Goal: Use online tool/utility: Utilize a website feature to perform a specific function

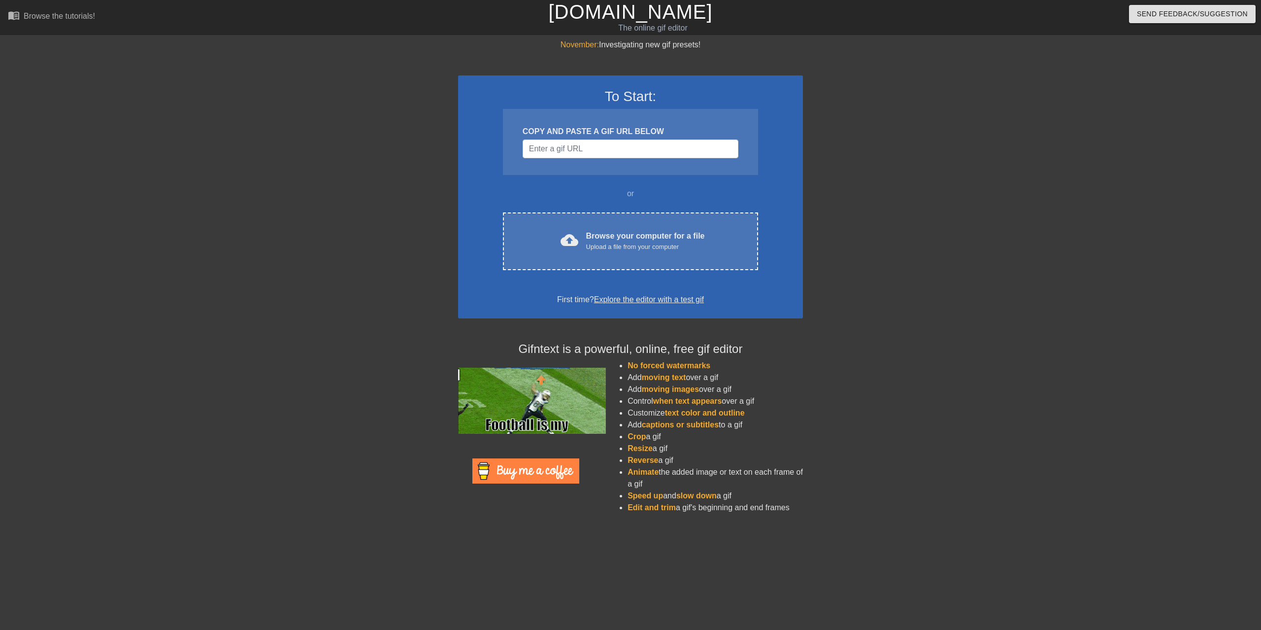
click at [868, 285] on div "November: Investigating new gif presets! To Start: COPY AND PASTE A GIF URL BEL…" at bounding box center [630, 280] width 1261 height 482
paste input "[URL][DOMAIN_NAME][PERSON_NAME]"
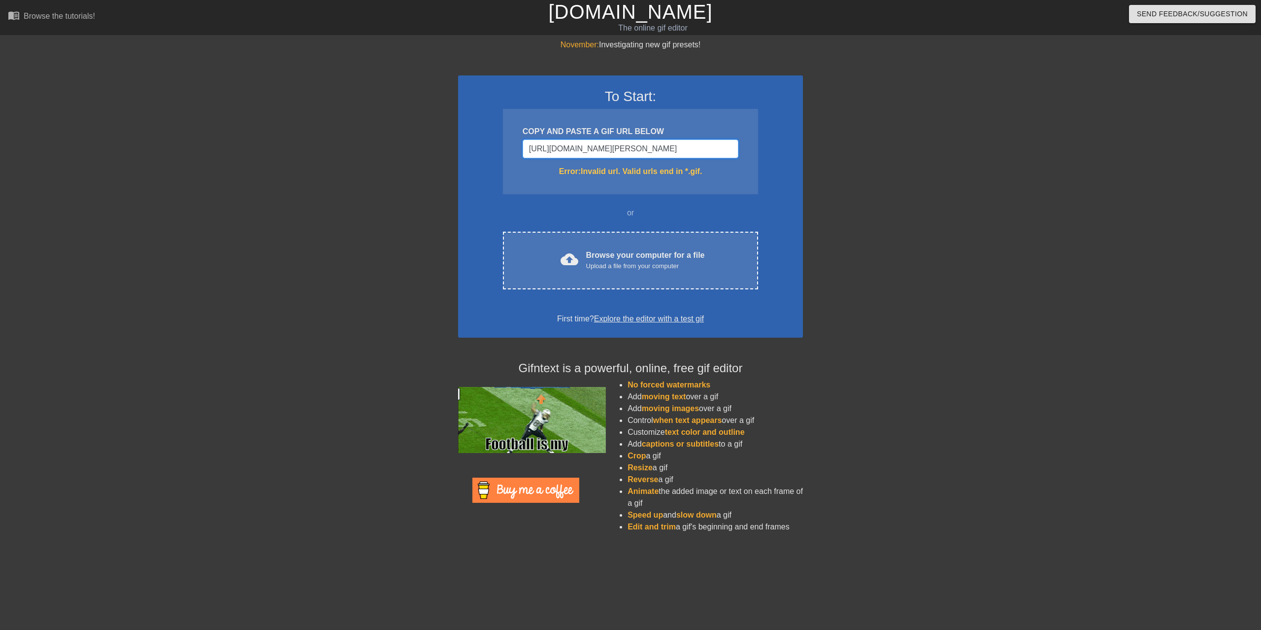
type input "[URL][DOMAIN_NAME][PERSON_NAME]"
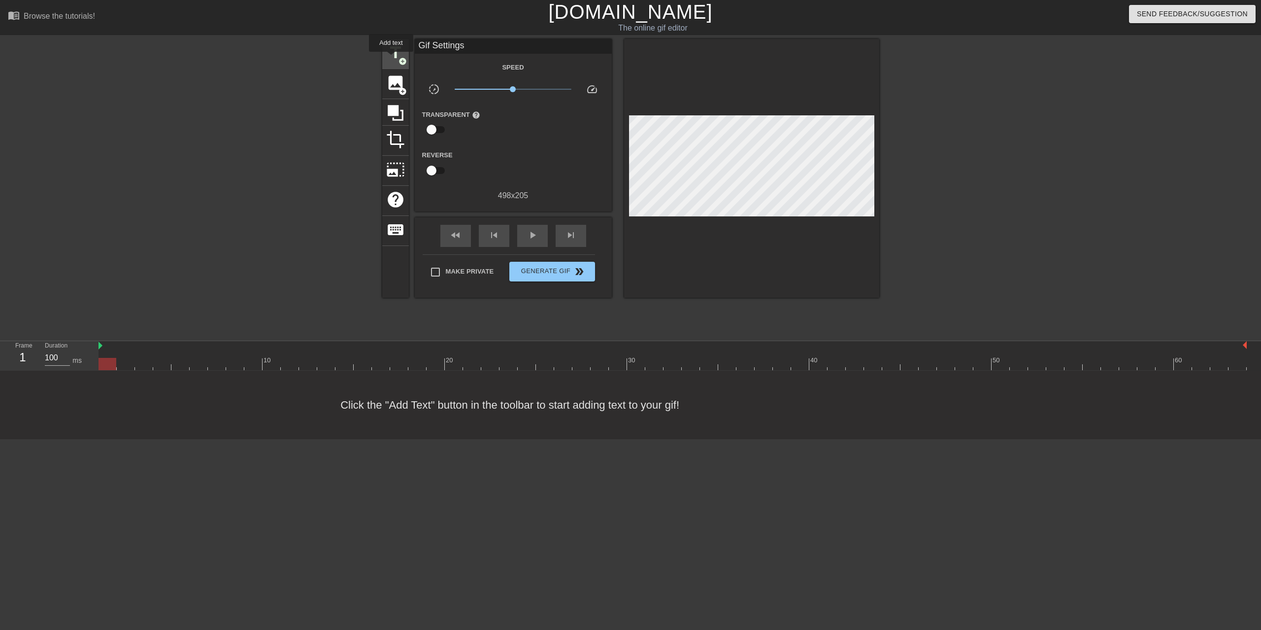
click at [391, 59] on span "title" at bounding box center [395, 52] width 19 height 19
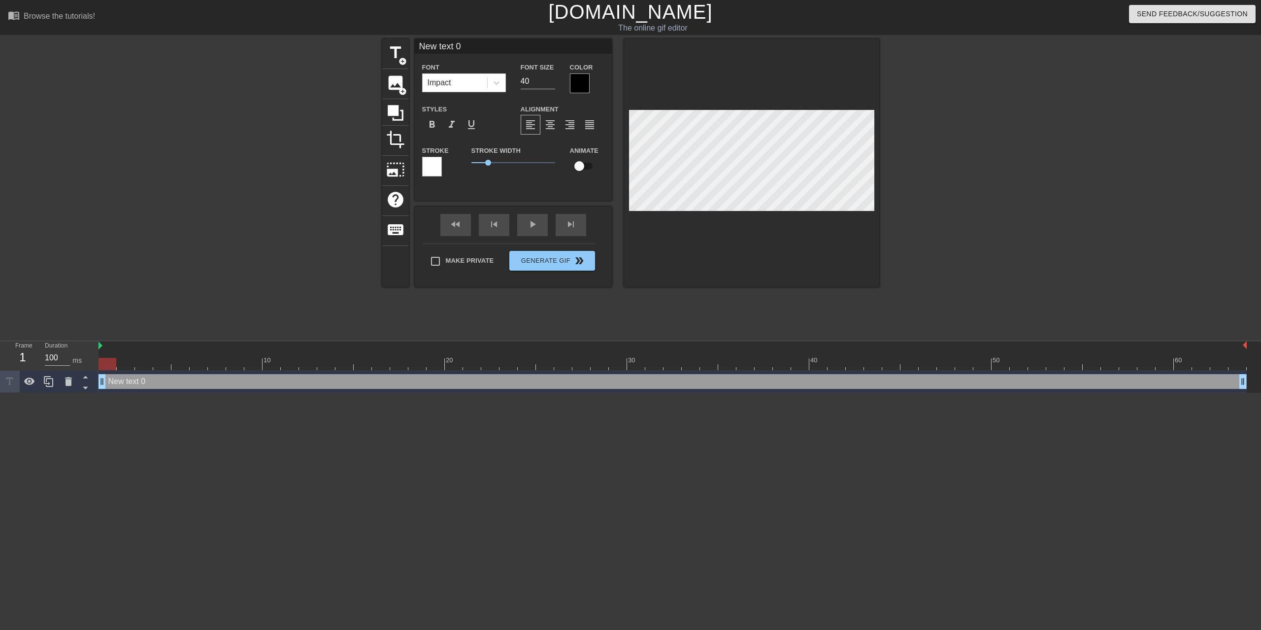
type input "New 0"
type textarea "New 0"
type input "New 0"
type textarea "New 0"
type input "New"
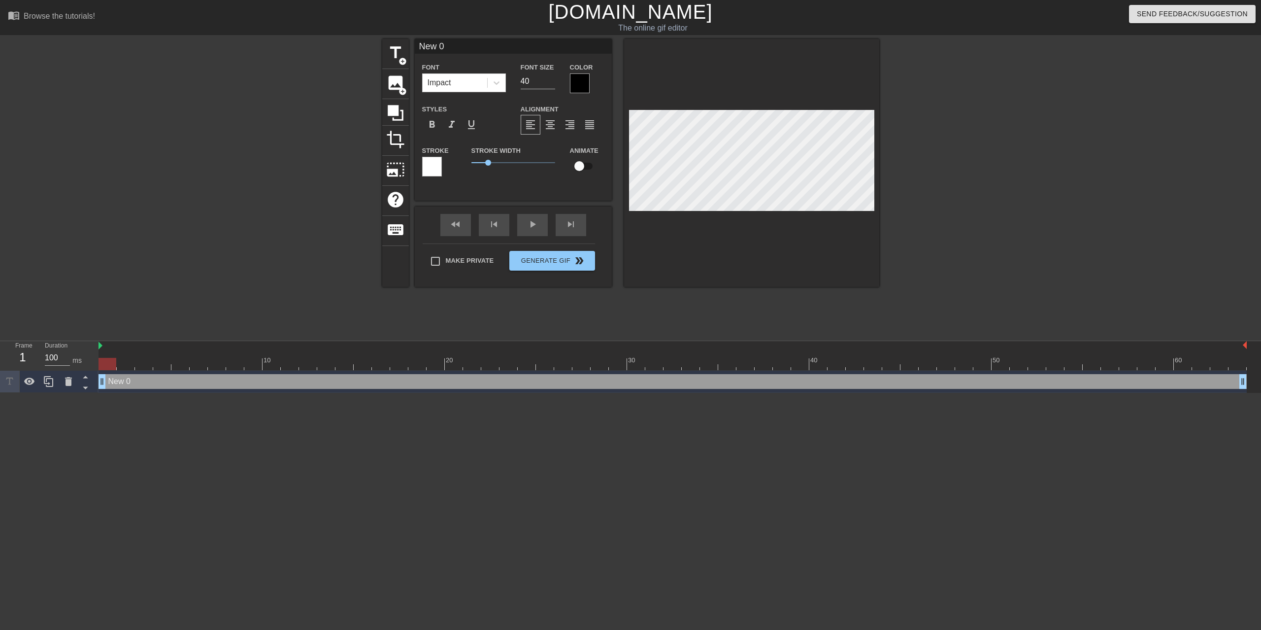
type textarea "New"
type input "New"
type textarea "New"
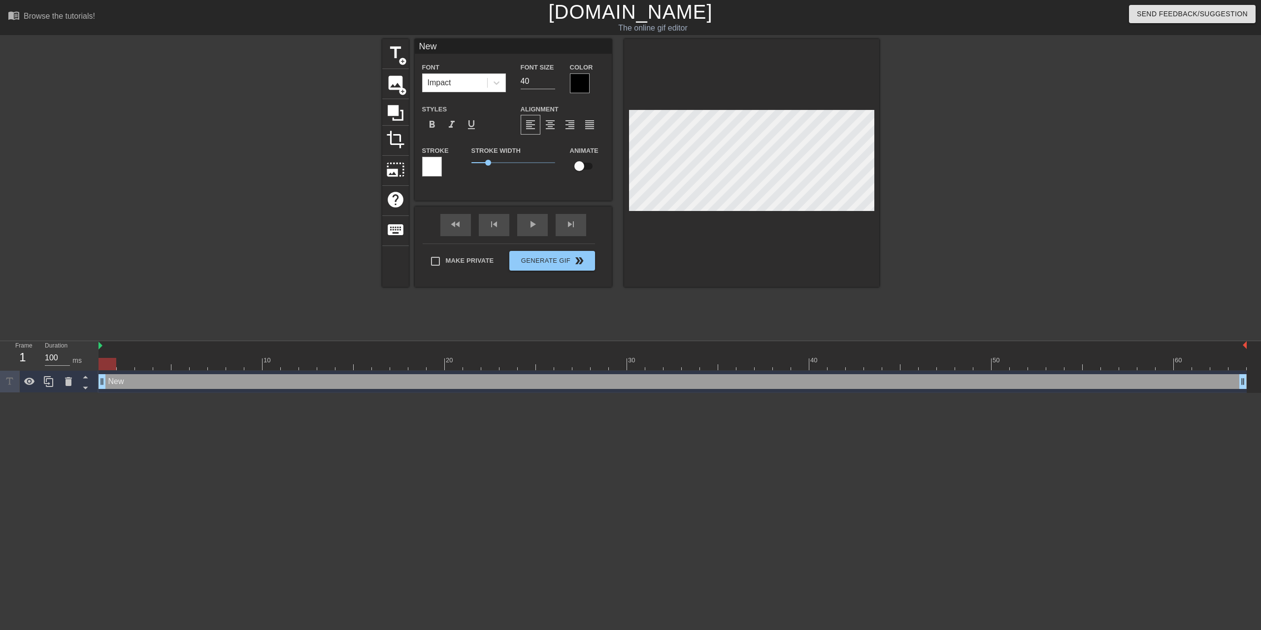
type input "Ne"
type textarea "Ne"
type input "N"
type textarea "N"
type input "H"
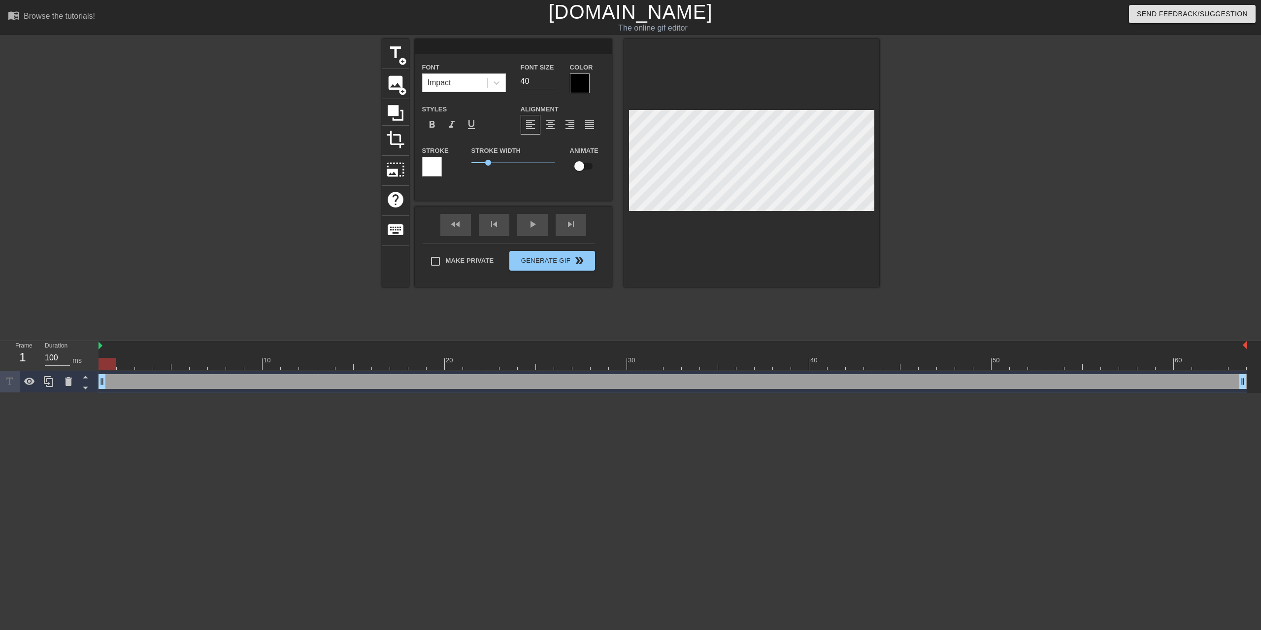
type textarea "H"
type input "HU"
type textarea "HU"
type input "HUL"
type textarea "HUL"
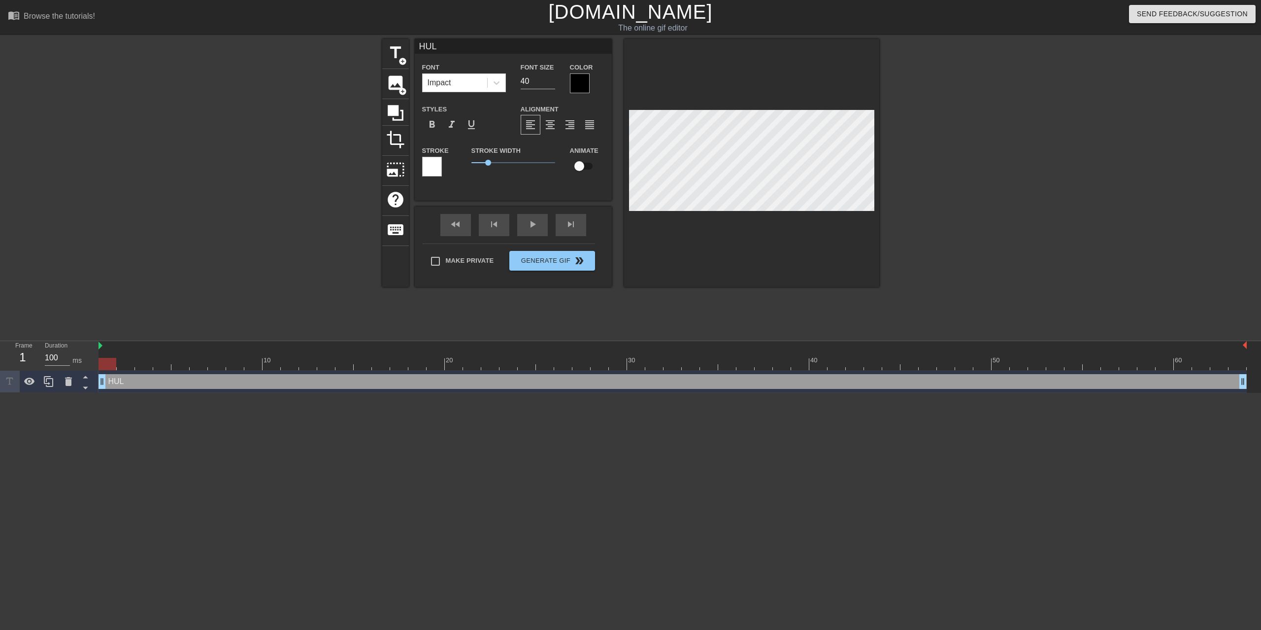
type input "HULA"
type textarea "HULA"
type input "HULA"
type textarea "HULA"
type input "HULA c"
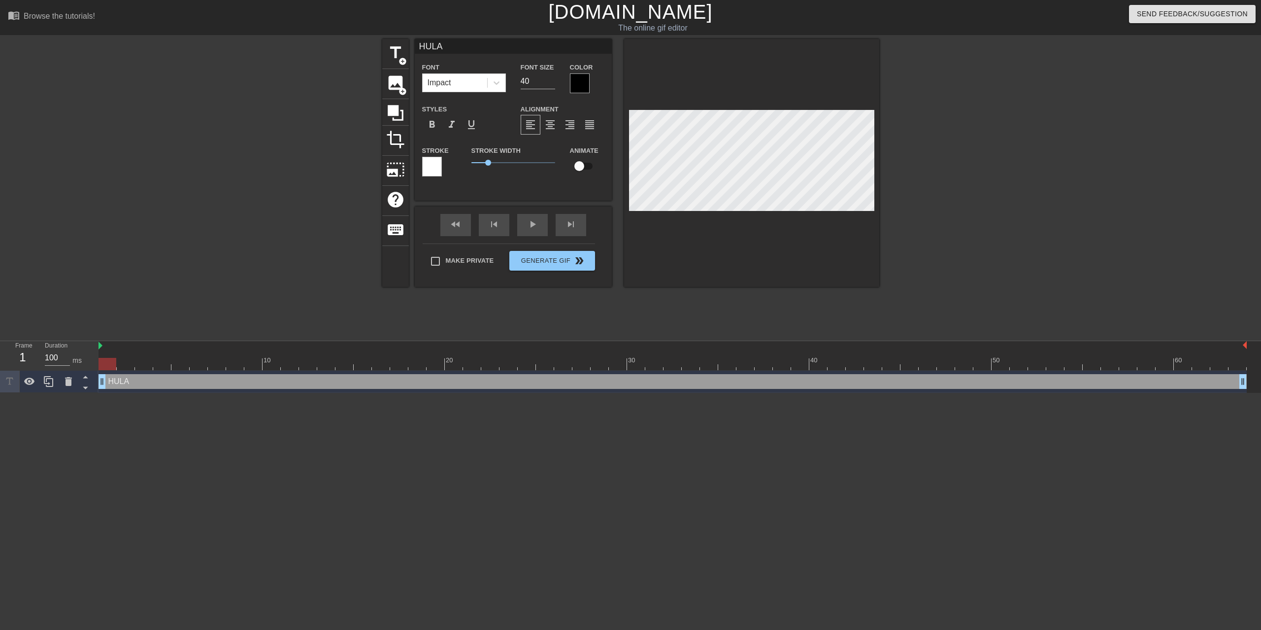
type textarea "HULA c"
type input "HULA ca"
type textarea "HULA ca"
type input "HULA cal"
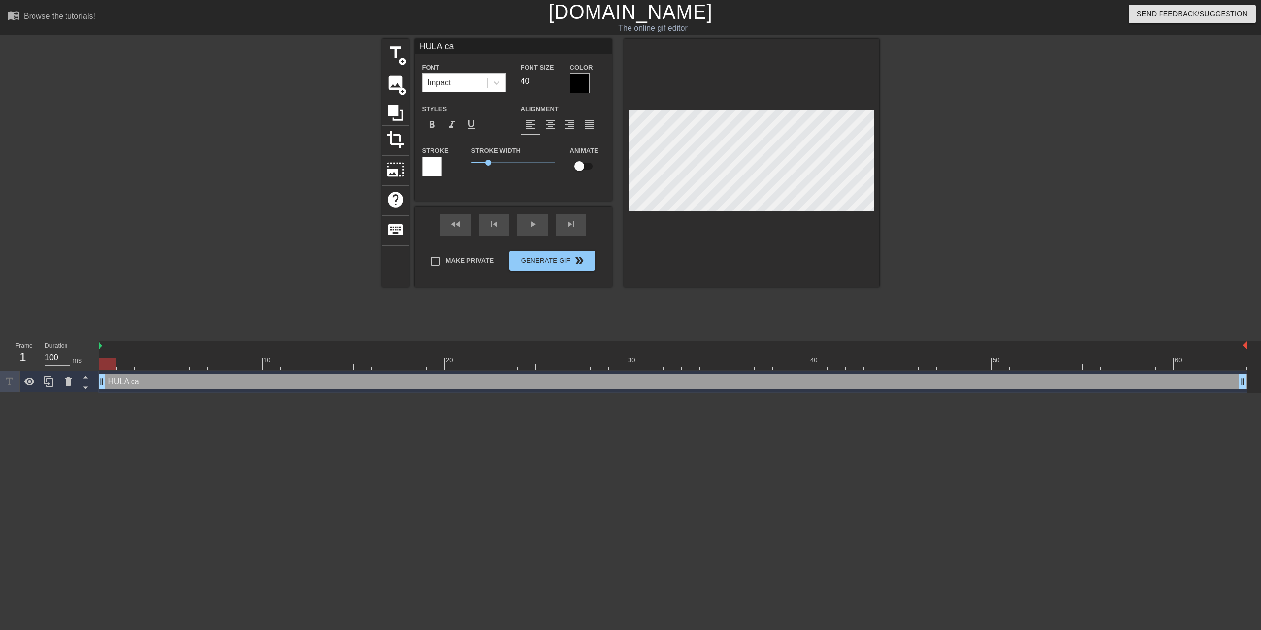
type textarea "HULA cal"
type input "HULA ca"
type textarea "HULA ca"
type input "HULA c"
type textarea "HULA c"
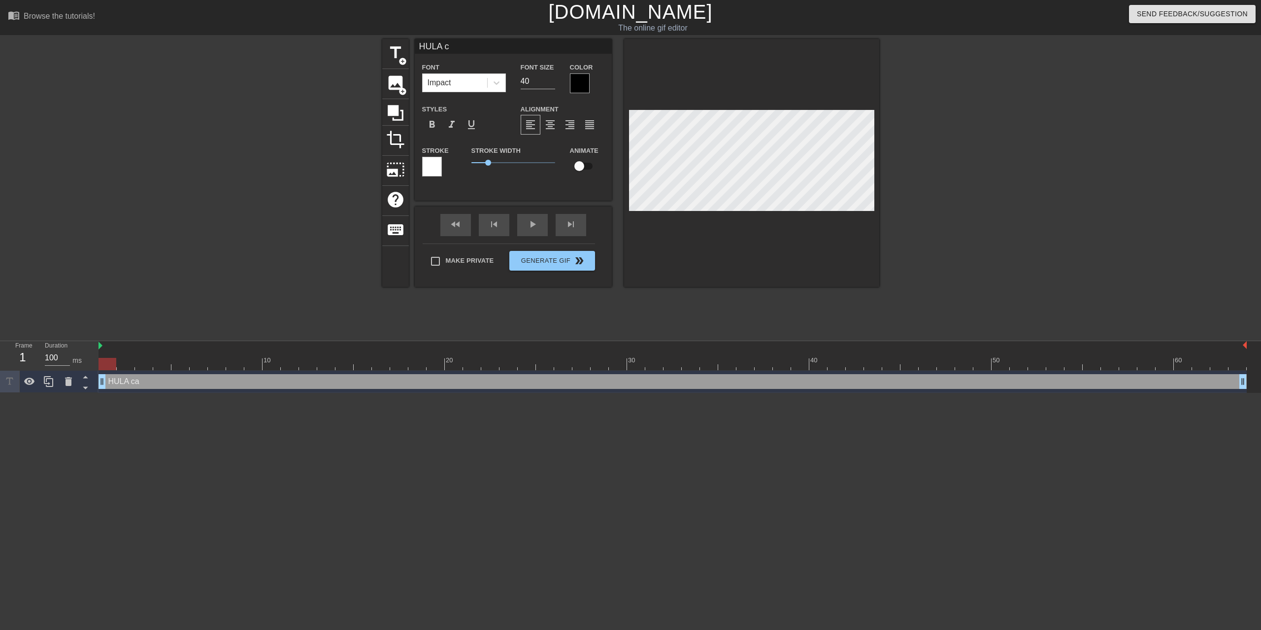
type input "HULA"
type textarea "HULA"
type input "HULA"
type textarea "HULA"
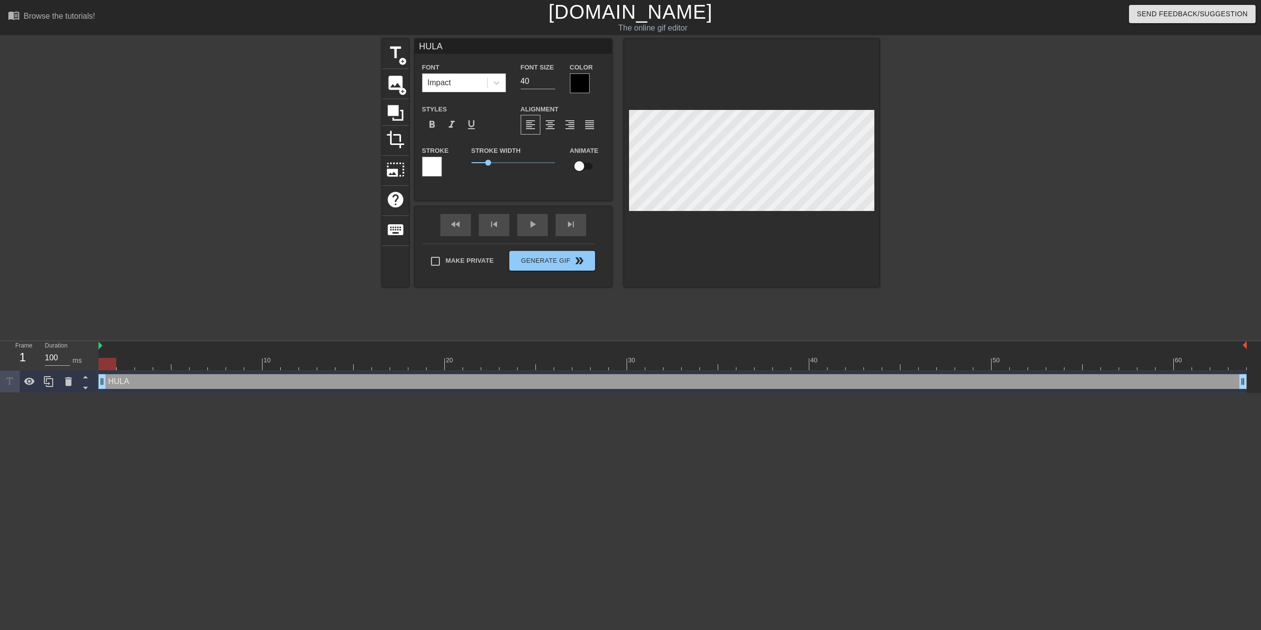
type input "HULA"
type textarea "HULA"
type input "HULA C"
type textarea "HULA C"
type input "HULA CA"
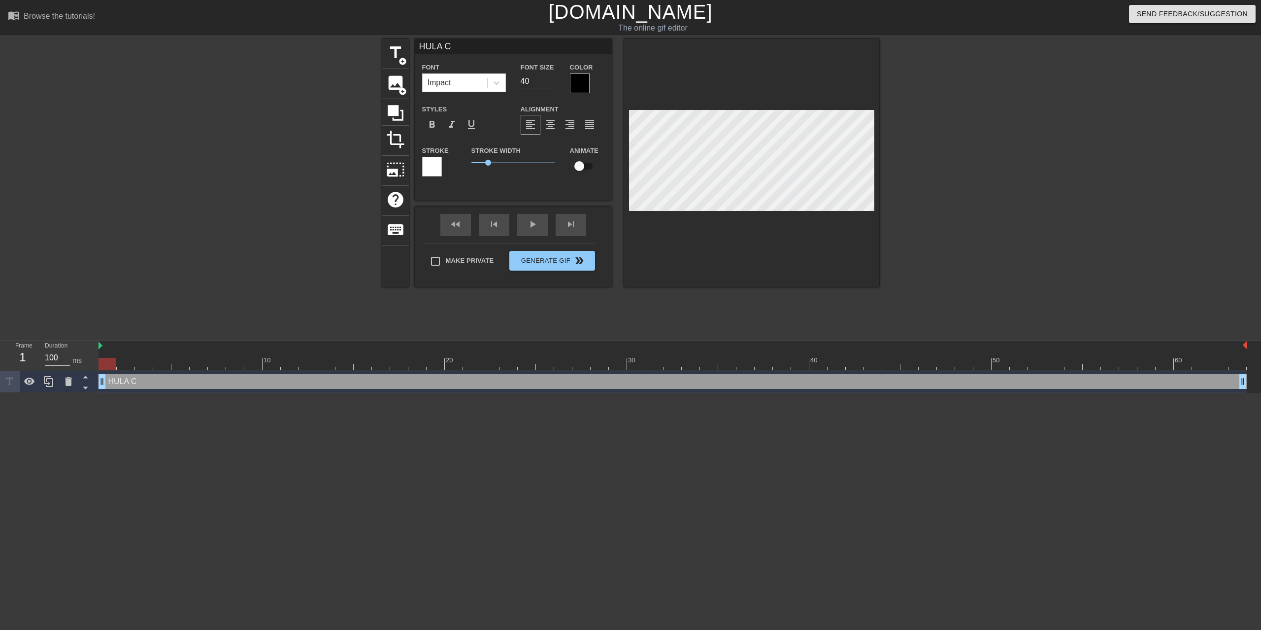
type textarea "HULA CA"
type input "HULA CAL"
type textarea "HULA CAL"
type input "HULA CALL"
type textarea "HULA CALL"
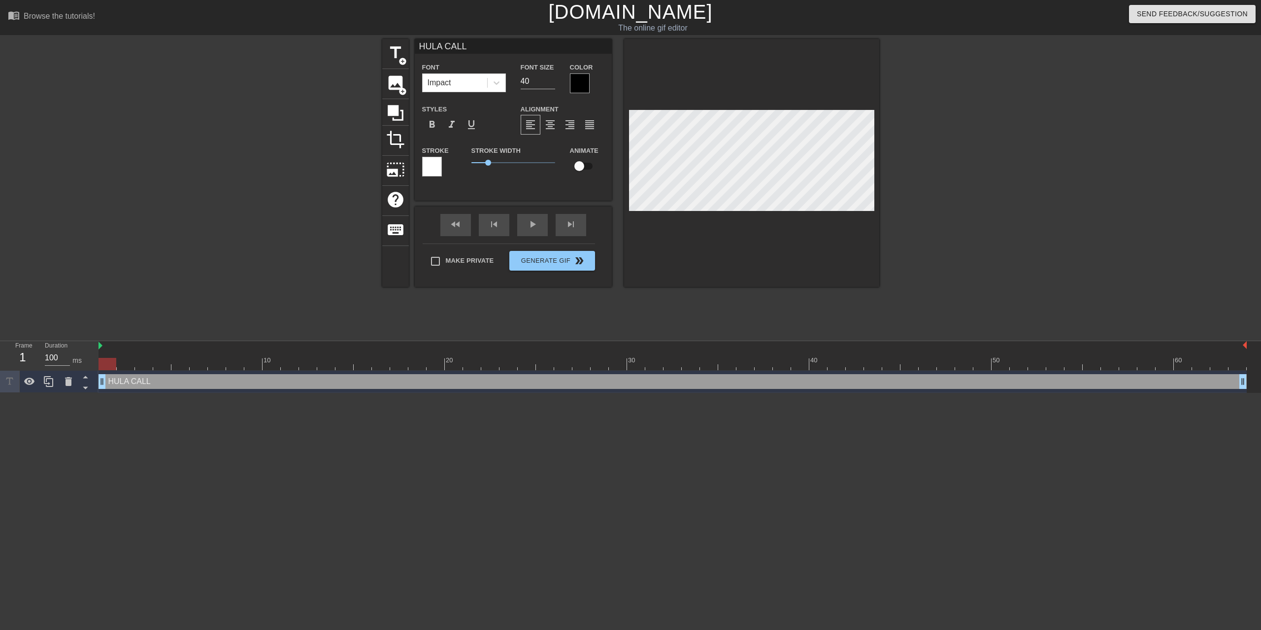
type input "HULA CALLI"
type textarea "HULA CALLI"
type input "HULA CALLIN"
type textarea "HULA CALLIN"
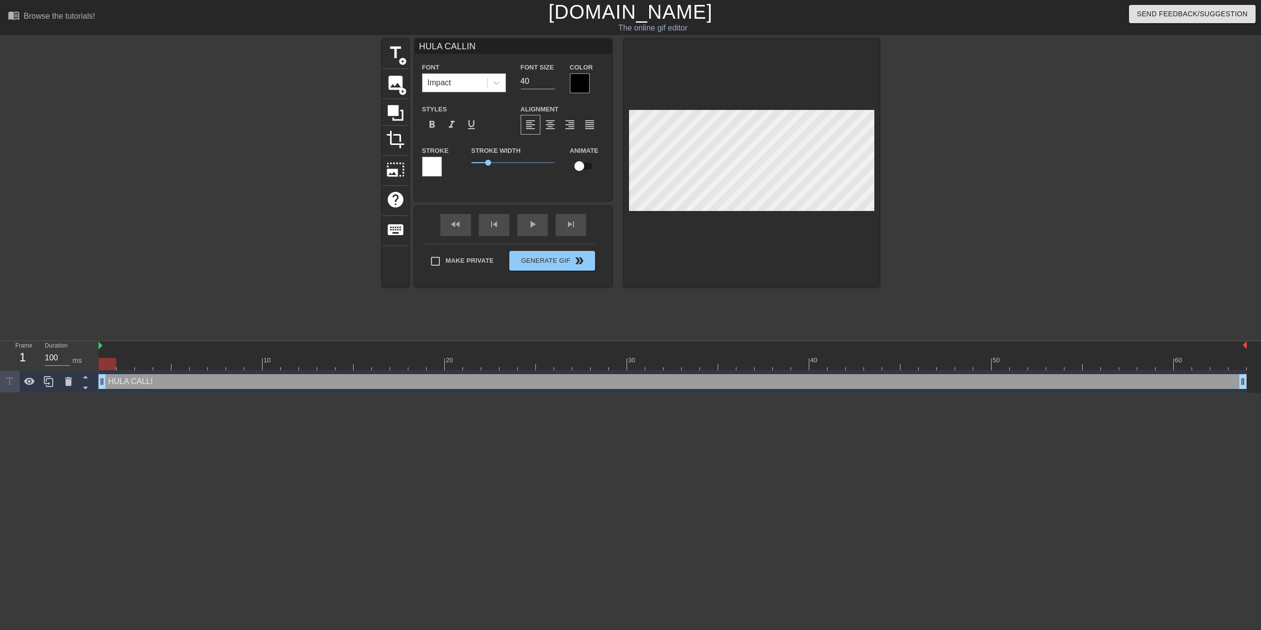
type input "HULA CALLING"
type textarea "HULA CALLING"
type input "HULA CALLING"
type textarea "HULA CALLING"
type input "HULA CALLING d"
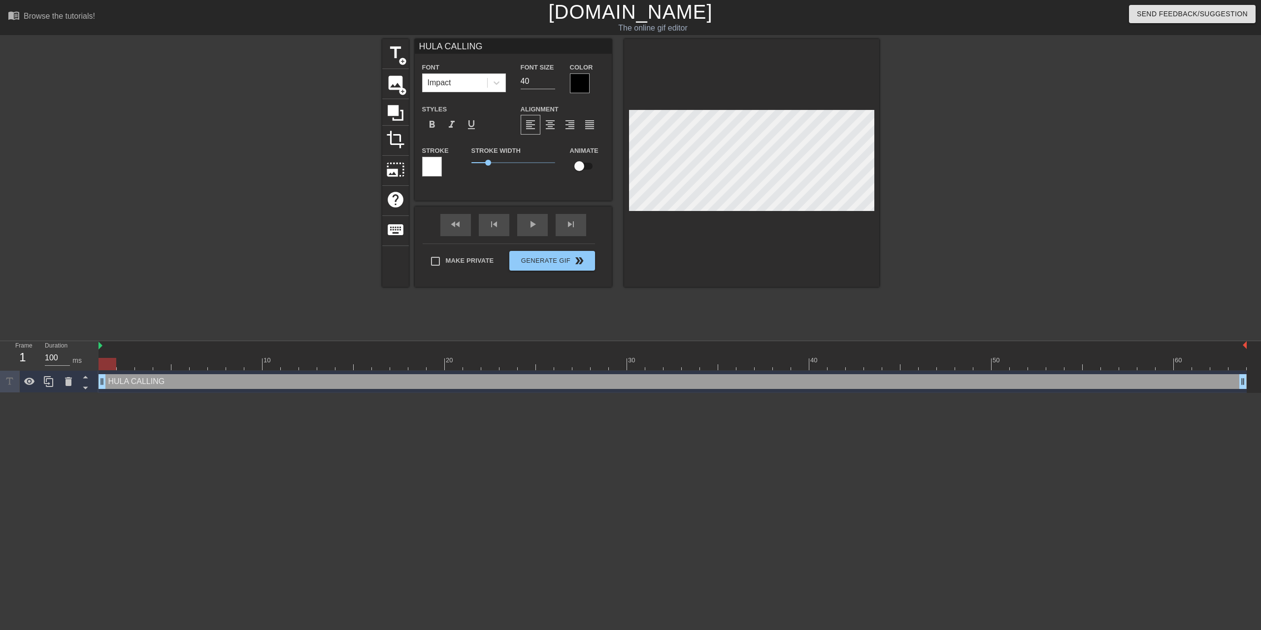
type textarea "HULA CALLING d"
type input "HULA CALLING dA"
type textarea "HULA CALLING dA"
type input "HULA CALLING dAF"
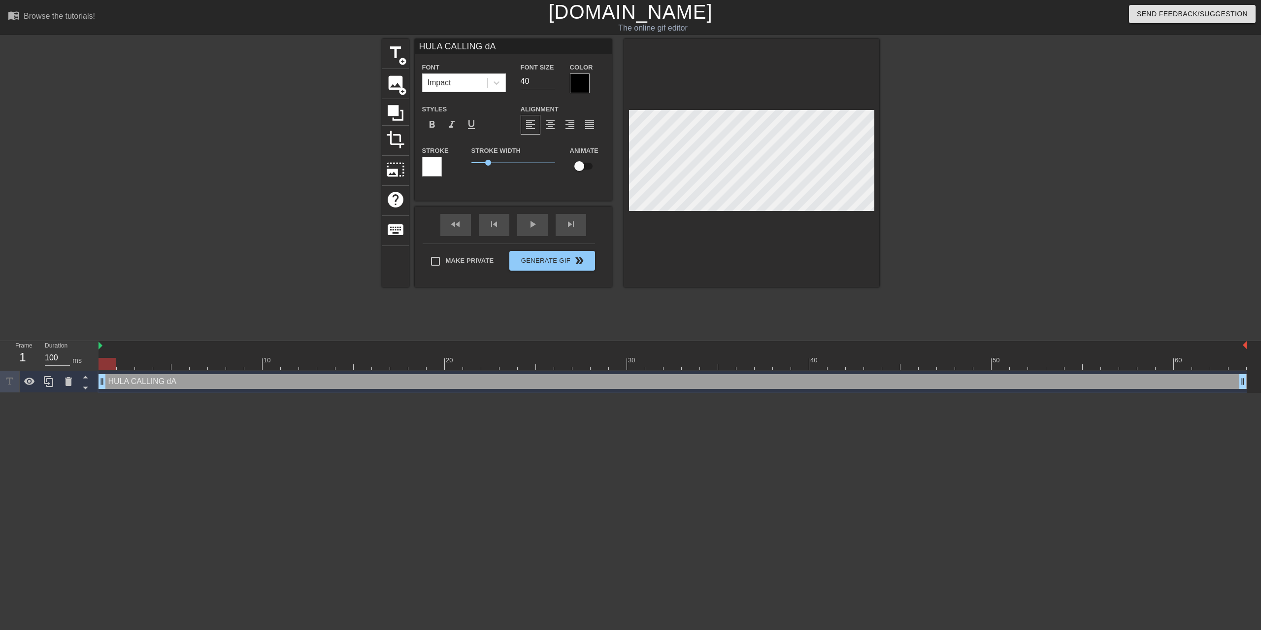
type textarea "HULA CALLING dAF"
type input "HULA CALLING dA"
type textarea "HULA CALLING dA"
type input "HULA CALLING d"
type textarea "HULA CALLING d"
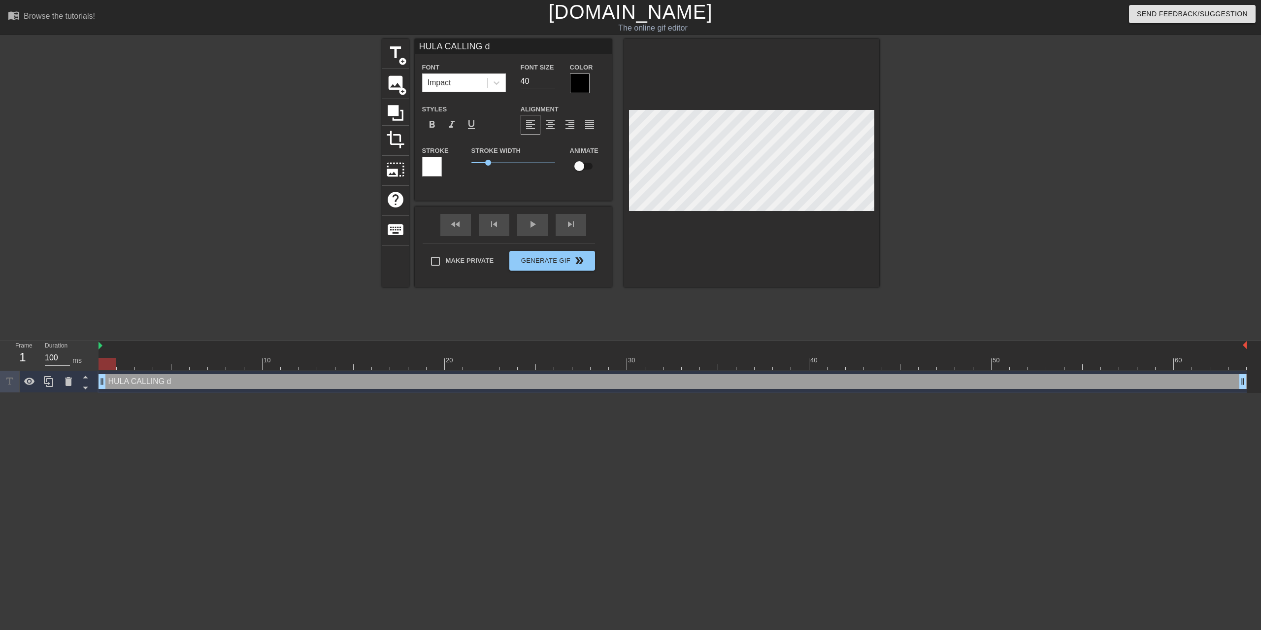
type input "HULA CALLING"
type textarea "HULA CALLING"
type input "HULA CALLING D"
type textarea "HULA CALLING D"
type input "HULA CALLING DA"
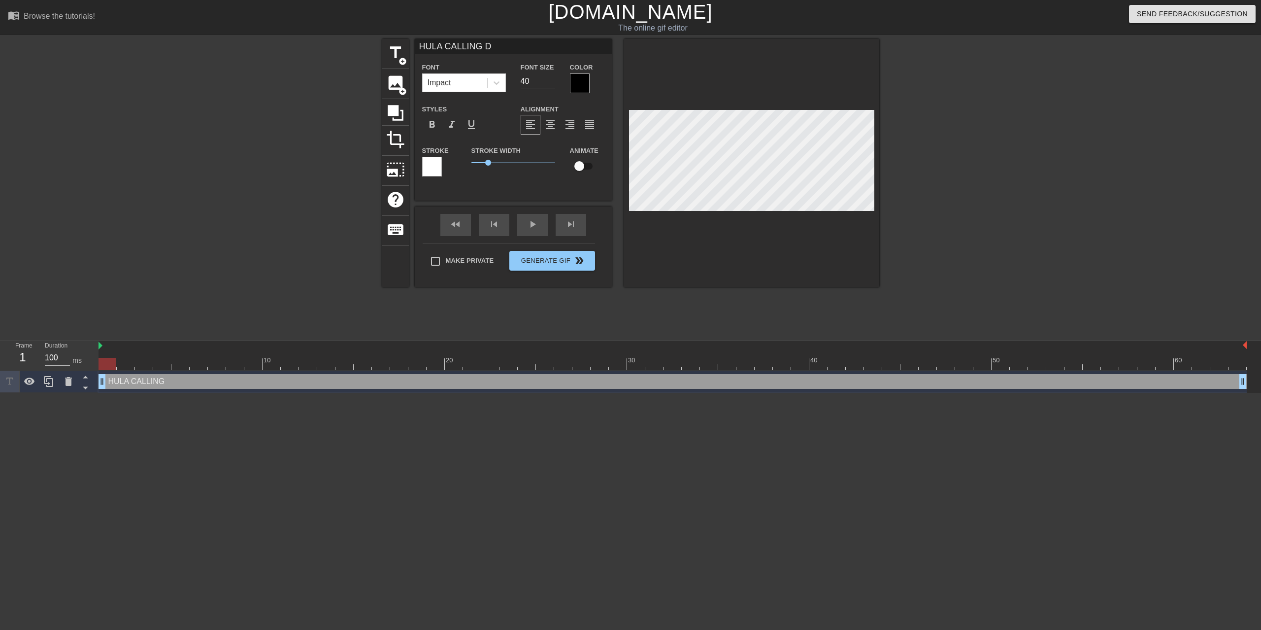
type textarea "HULA CALLING DA"
type input "HULA CALLING DAT"
type textarea "HULA CALLING DAT"
type input "HULA CALLING DA"
type textarea "HULA CALLING DA"
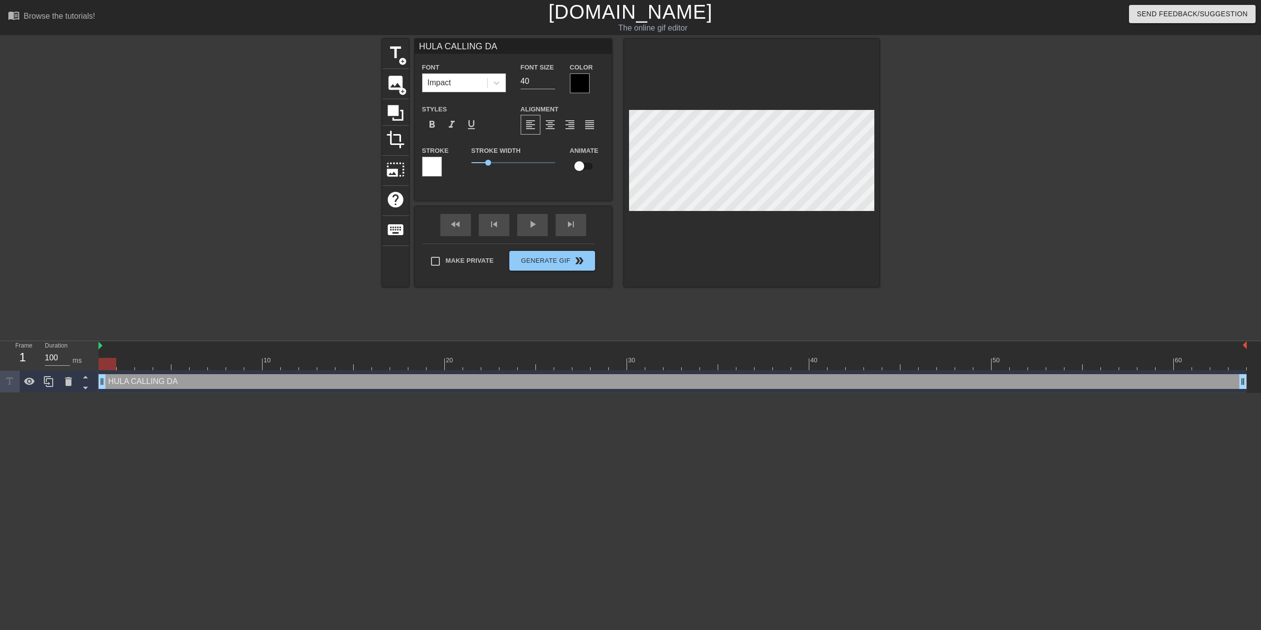
type input "HULA CALLING D"
type textarea "HULA CALLING D"
type input "HULA CALLING"
type textarea "HULA CALLING"
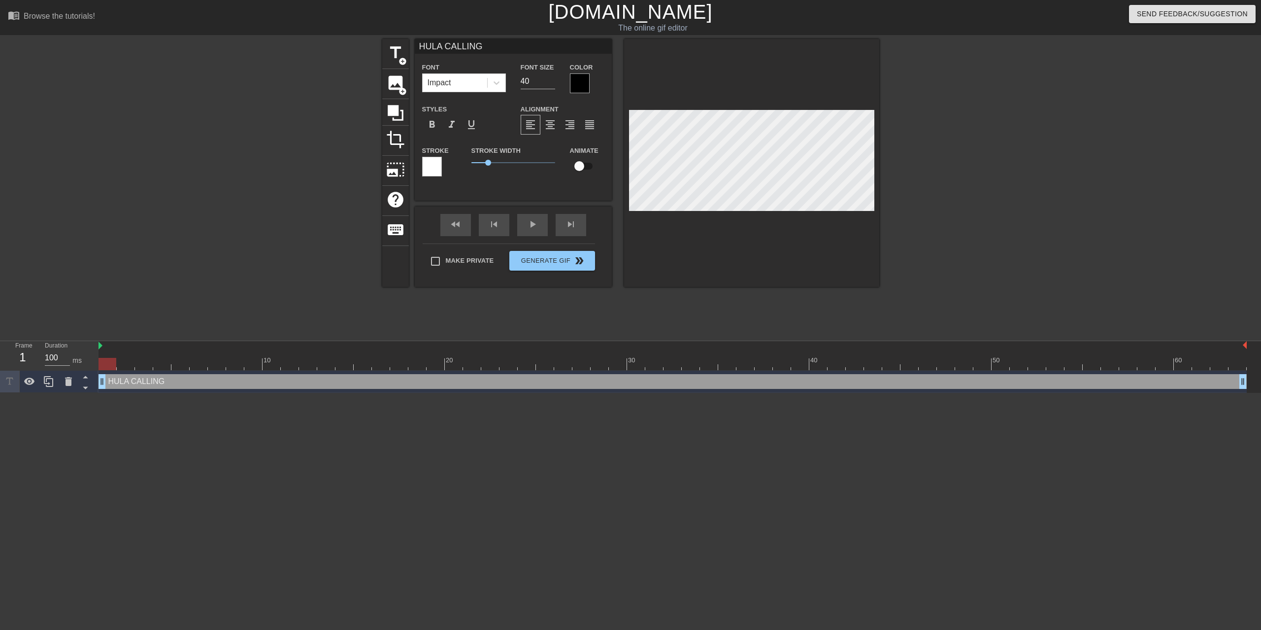
click at [794, 240] on div at bounding box center [751, 163] width 255 height 248
type input "HULA CALLING"
type textarea "HULA CALLING"
type input "HULA CALLING d"
type textarea "HULA CALLING d"
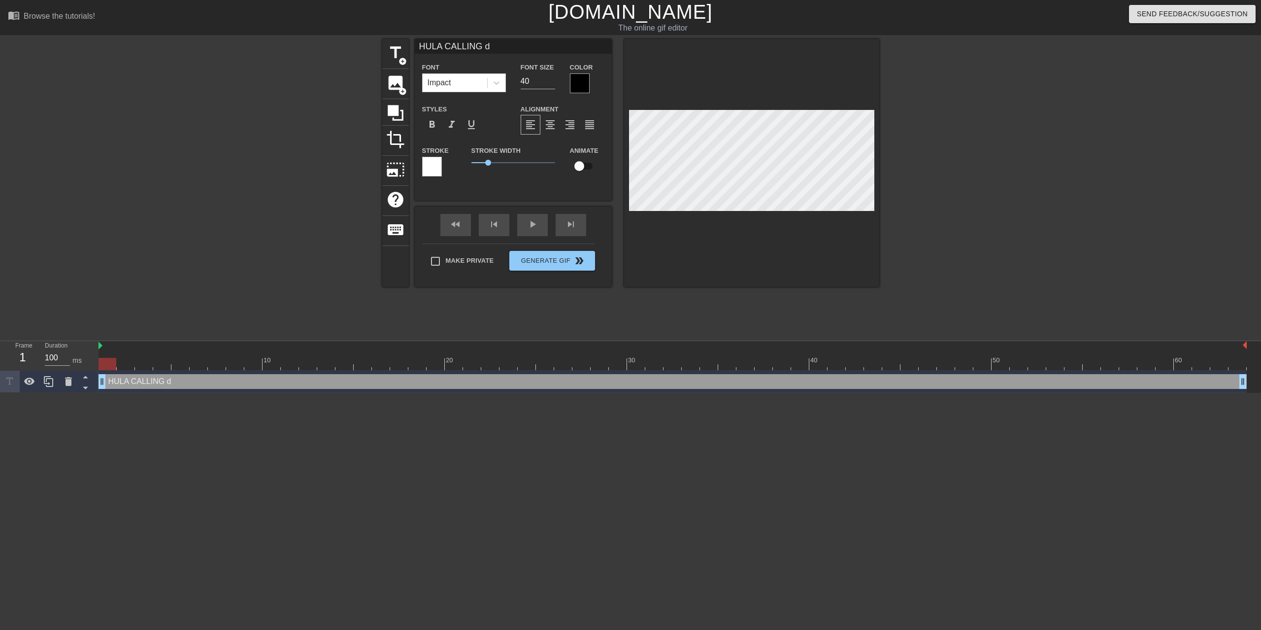
type input "HULA CALLING"
type textarea "HULA CALLING"
type input "HULA CALLING D"
type textarea "HULA CALLING D"
type input "HULA CALLING Da"
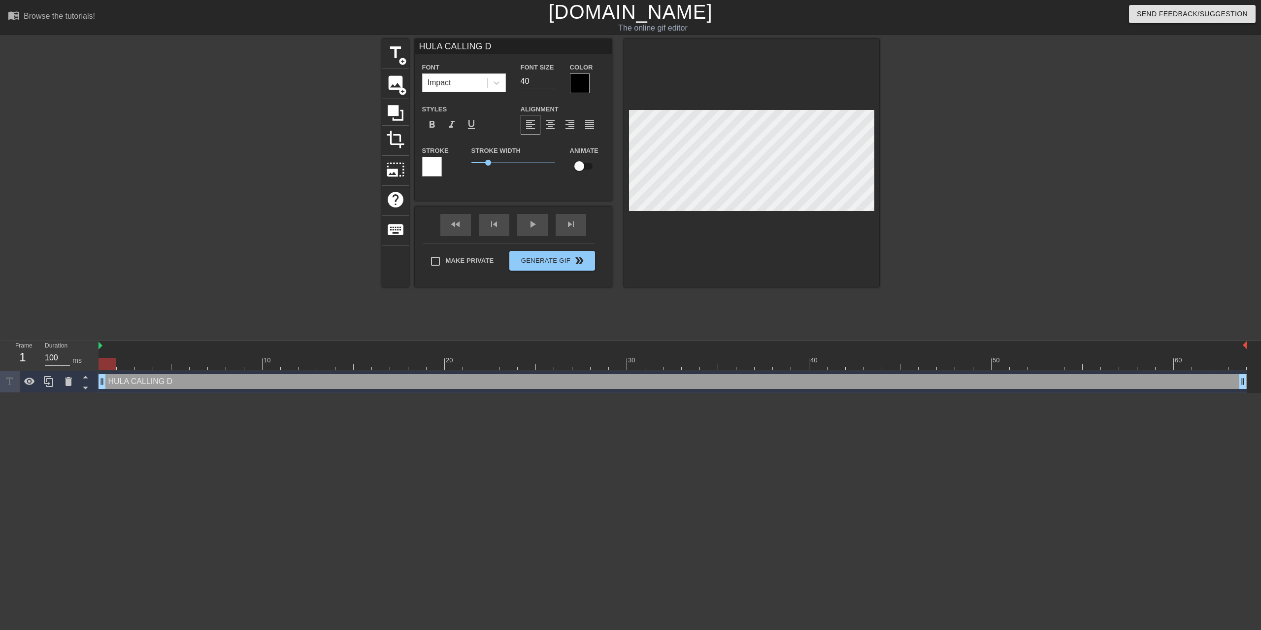
type textarea "HULA CALLING Da"
type input "HULA CALLING Daf"
type textarea "HULA CALLING Daf"
type input "HULA CALLING Daft"
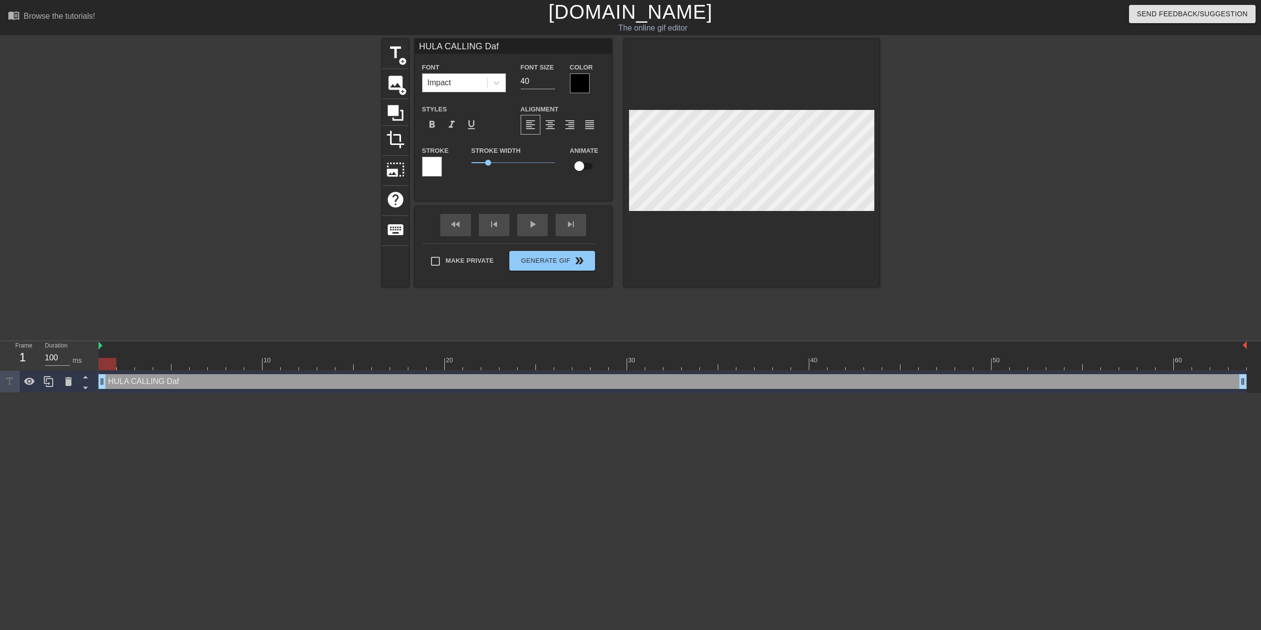
type textarea "HULA CALLING Daft"
type input "HULA CALLING DaftC"
type textarea "HULA CALLING DaftC"
type input "HULA CALLING DaftC"
type textarea "HULA CALLING DaftC"
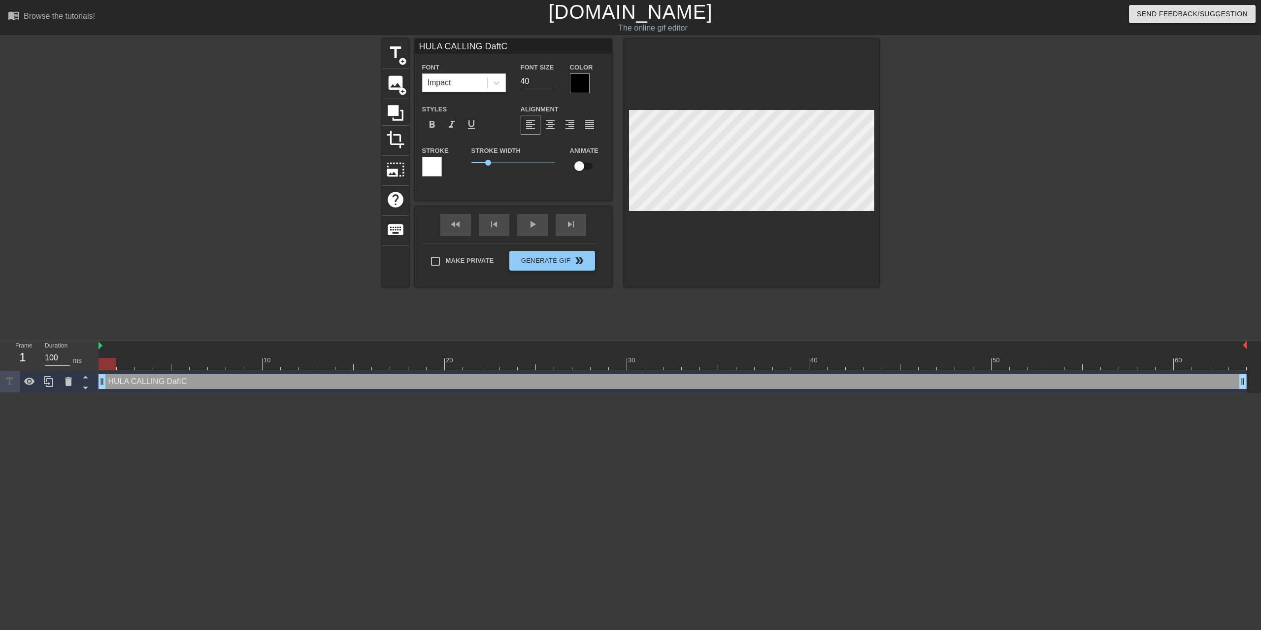
type input "HULA CALLING DaftC A"
type textarea "HULA CALLING DaftC A"
type input "HULA CALLING DaftC A"
type textarea "HULA CALLING DaftC A"
type input "HULA CALLING DaftC A C"
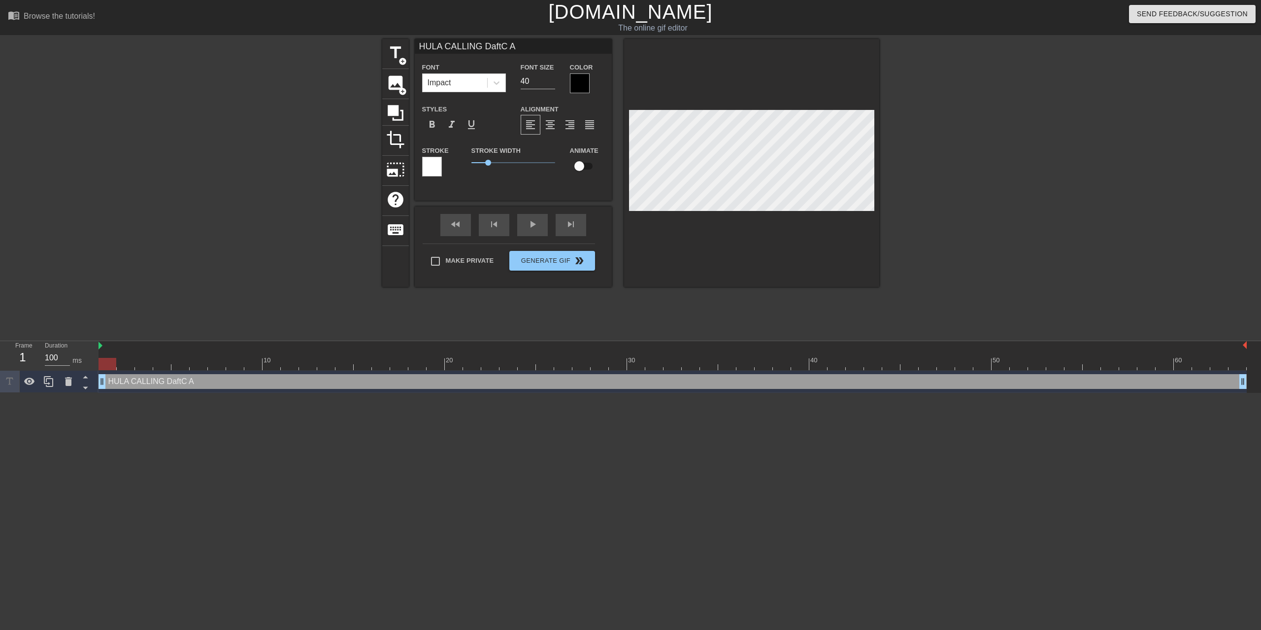
type textarea "HULA CALLING DaftC A C"
type input "HULA CALLING DaftC A CL"
type textarea "HULA CALLING DaftC A CL"
type input "HULA CALLING DaftC A CLA"
type textarea "HULA CALLING DaftC A CLA"
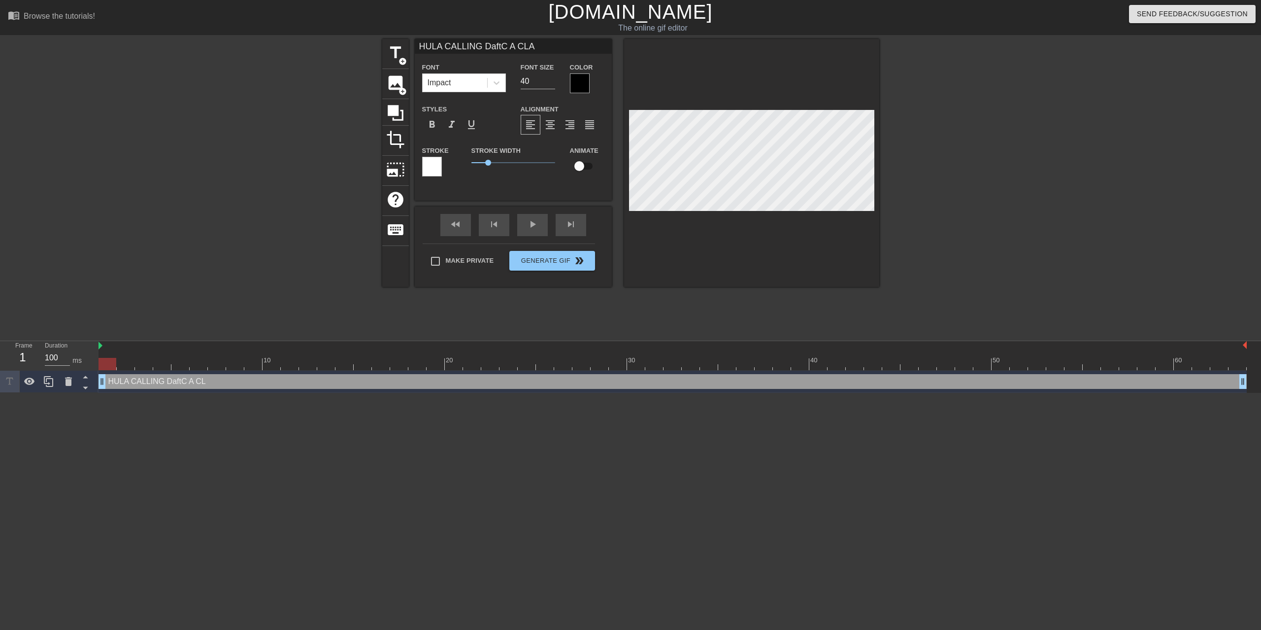
type input "HULA CALLING DaftC A CLAN"
type textarea "HULA CALLING DaftC A CLAN"
type input "HULA CALLING DaftC A CLAN"
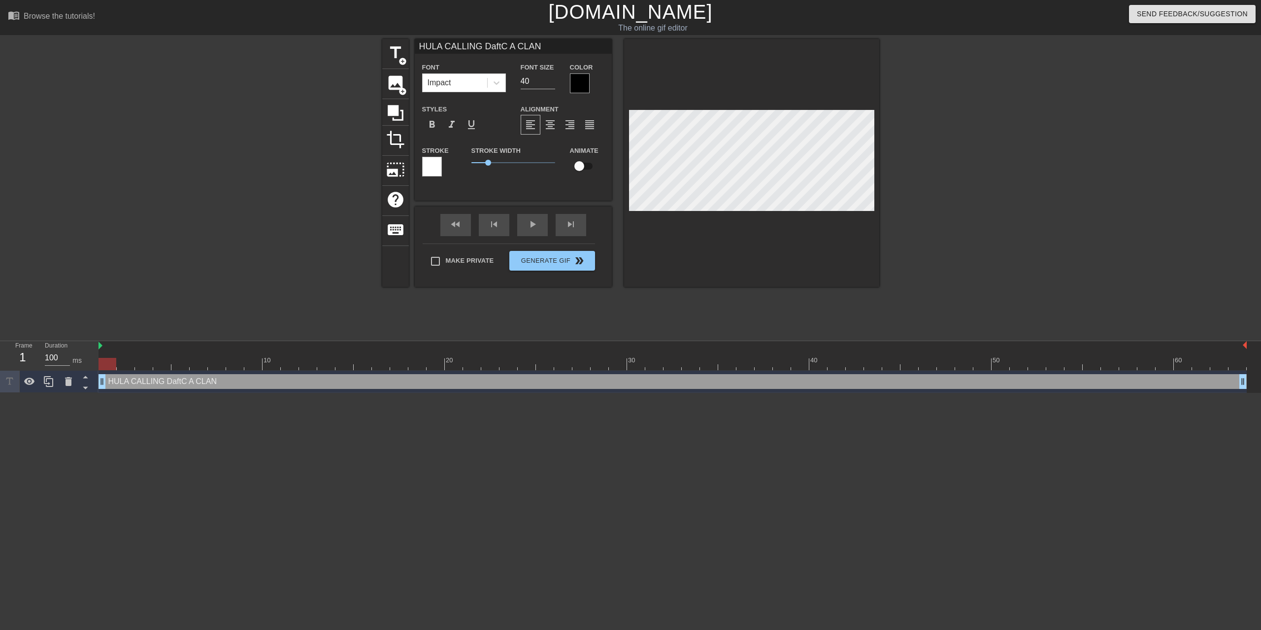
scroll to position [0, 1]
type textarea "HULA CALLING DaftC A CLAN"
click at [575, 76] on div at bounding box center [580, 83] width 20 height 20
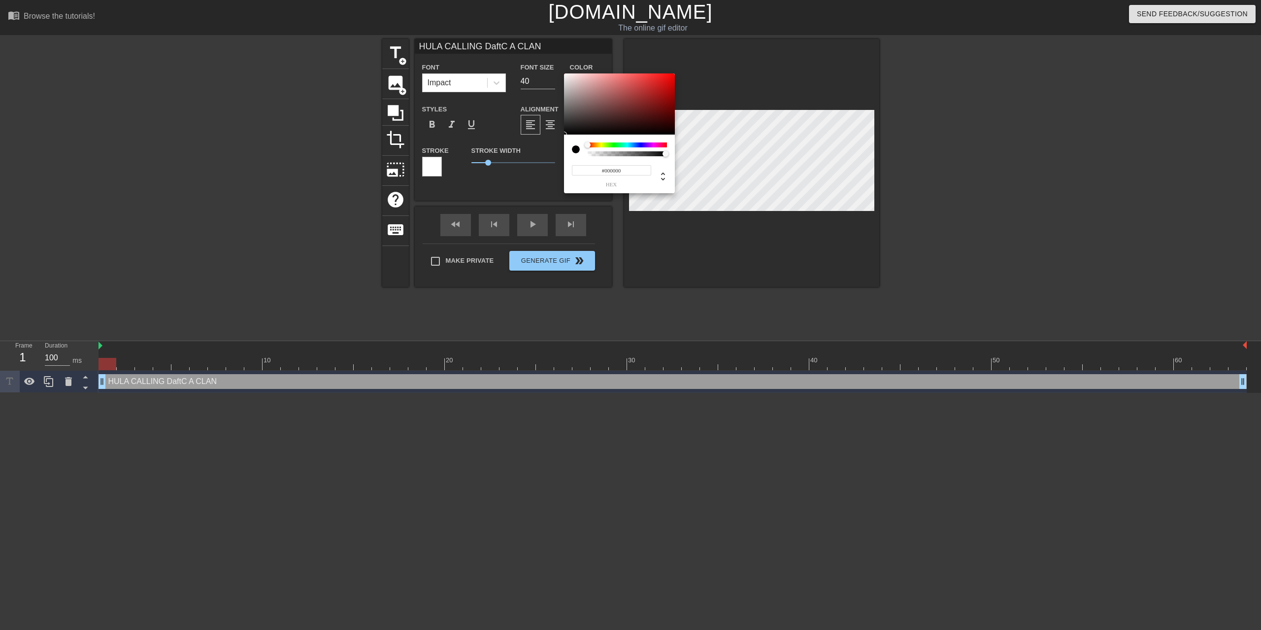
type input "HULA CALLING DaftC A CLAN"
type input "#EEE5E5"
type input "HULA CALLING DaftC A CLAN"
type input "#F0E7E7"
type input "HULA CALLING DaftC A CLAN"
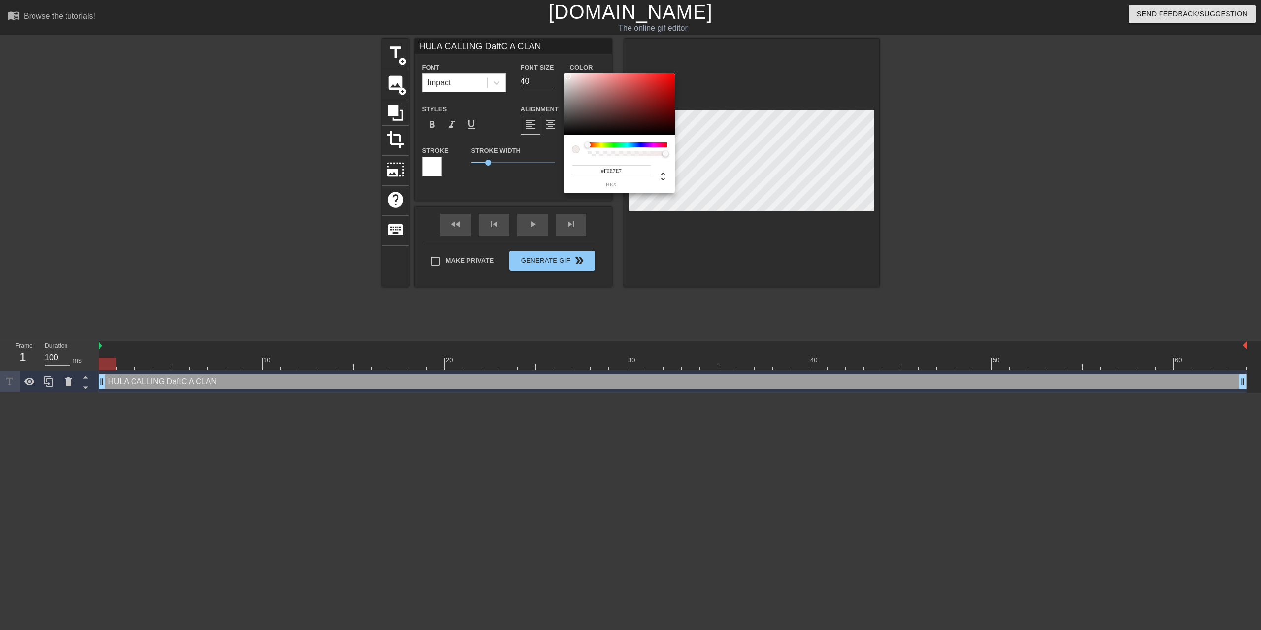
type input "#F2E9E9"
type input "HULA CALLING DaftC A CLAN"
type input "#FFC6C6"
type input "HULA CALLING DaftC A CLAN"
type input "#FFFFFF"
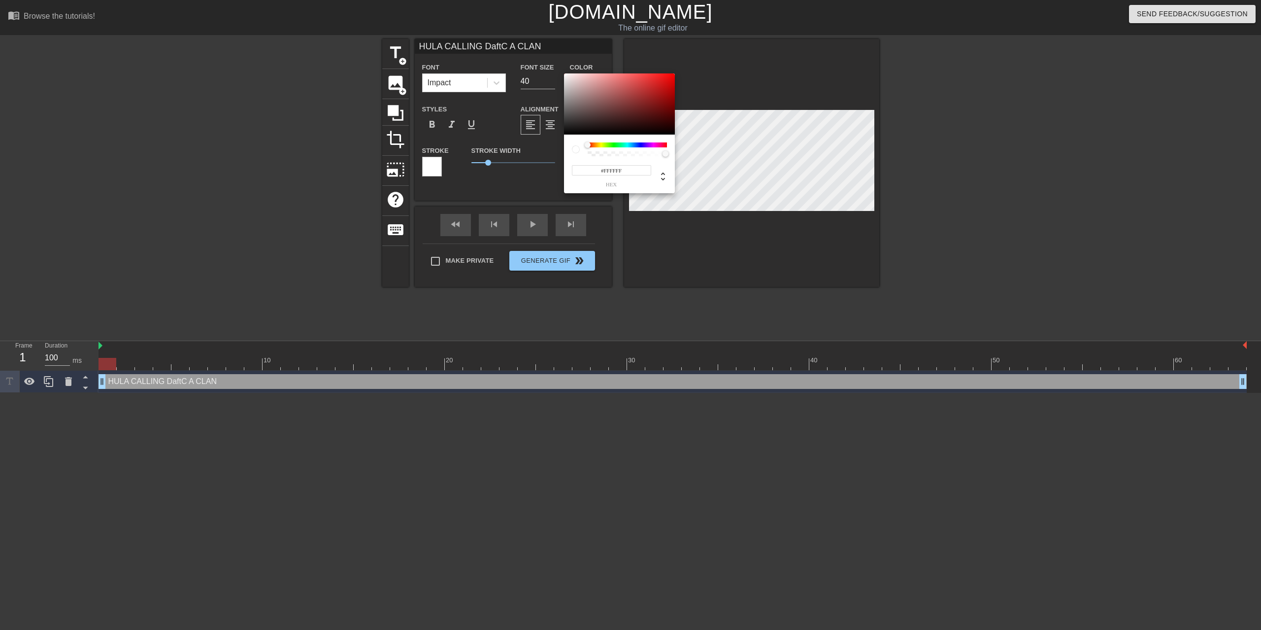
drag, startPoint x: 568, startPoint y: 77, endPoint x: 560, endPoint y: 68, distance: 12.2
click at [564, 73] on div at bounding box center [619, 103] width 111 height 61
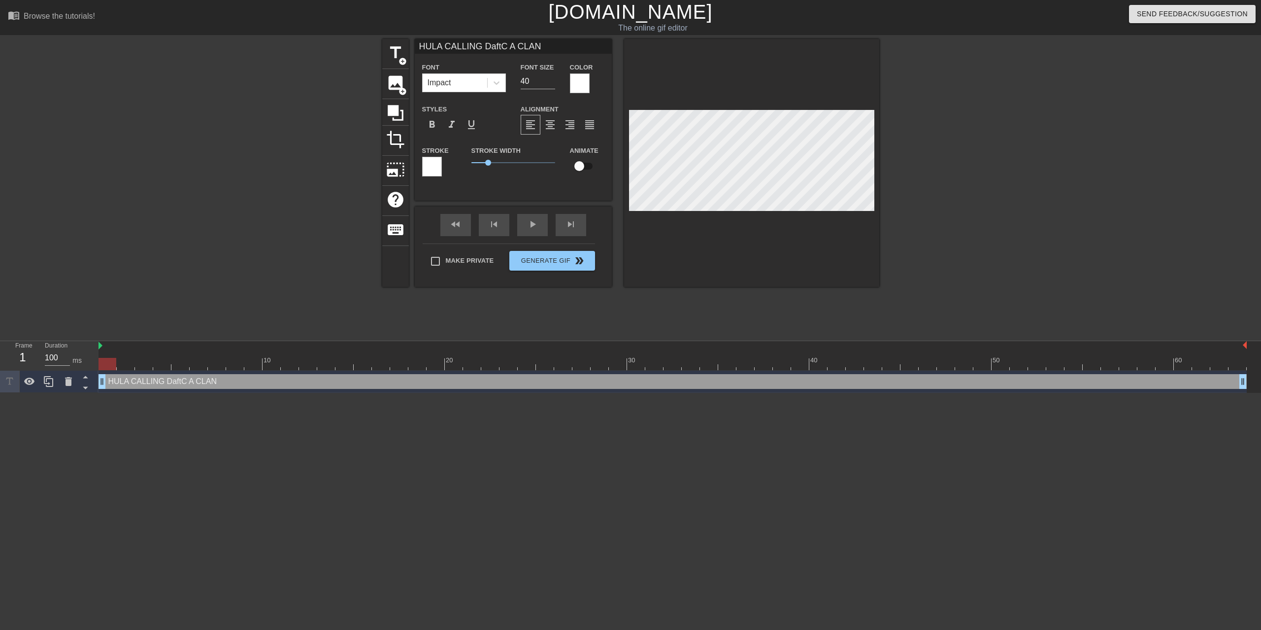
click at [431, 163] on div at bounding box center [432, 167] width 20 height 20
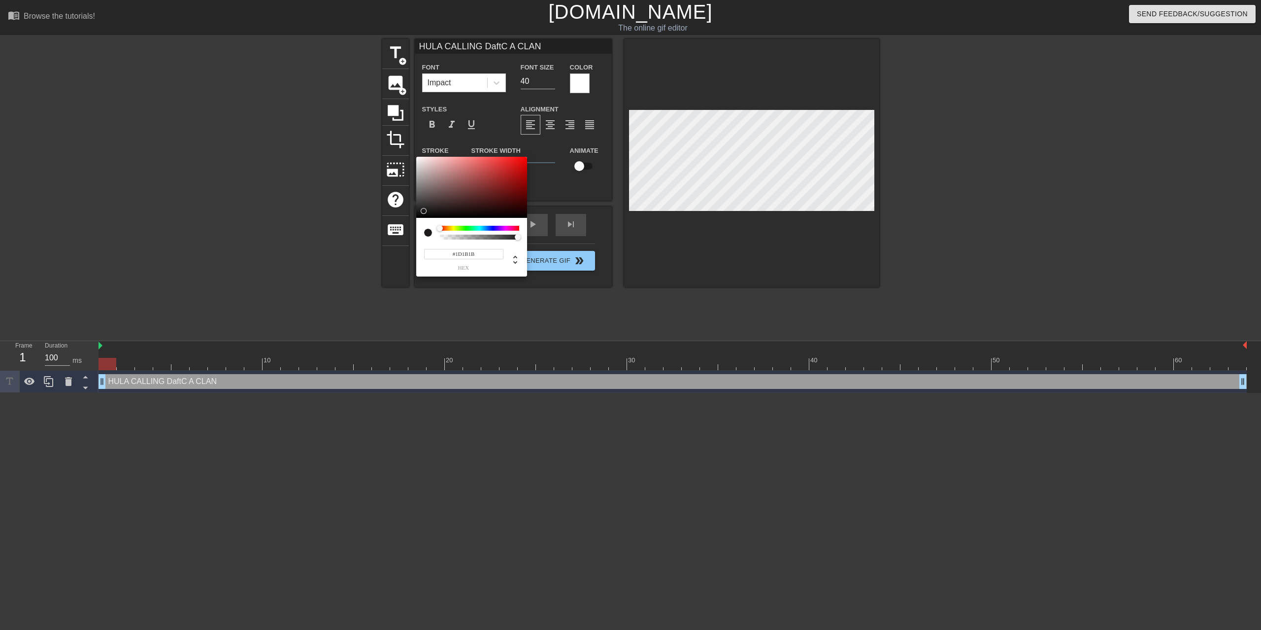
type input "HULA CALLING DaftC A CLAN"
type input "#1D1B1B"
type input "HULA CALLING DaftC A CLAN"
type input "#0A0A0A"
type input "HULA CALLING DaftC A CLAN"
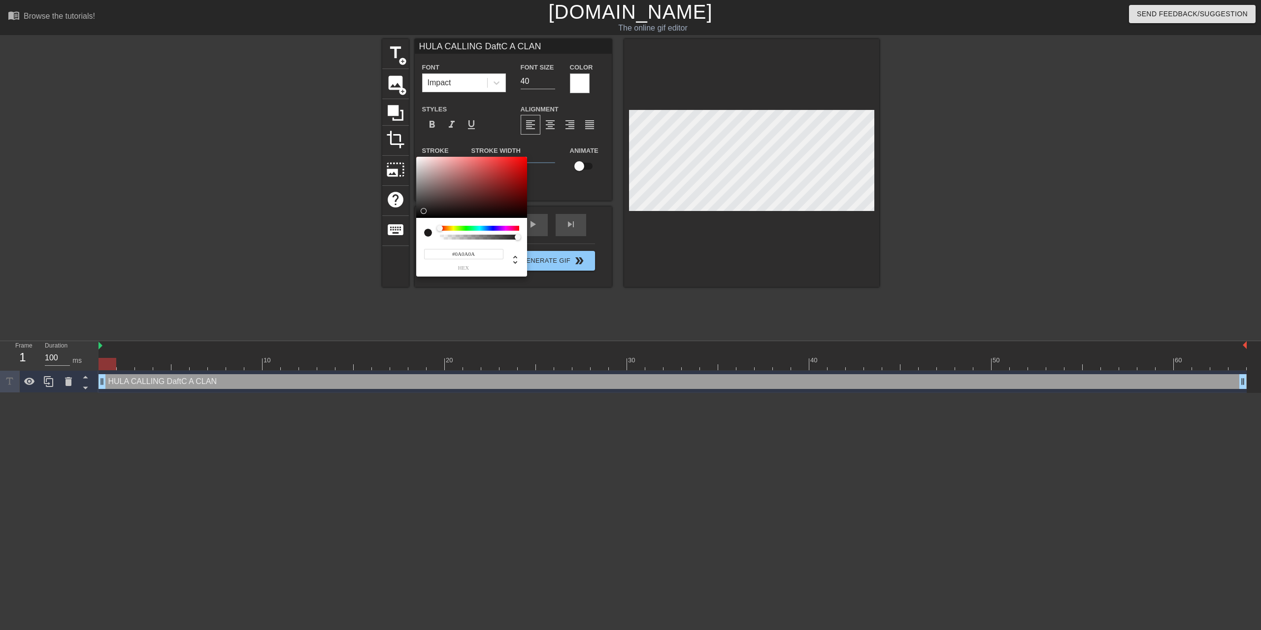
type input "#040404"
type input "HULA CALLING DaftC A CLAN"
type input "#000000"
type input "HULA CALLING DaftC A CLAN"
drag, startPoint x: 423, startPoint y: 211, endPoint x: 409, endPoint y: 225, distance: 19.9
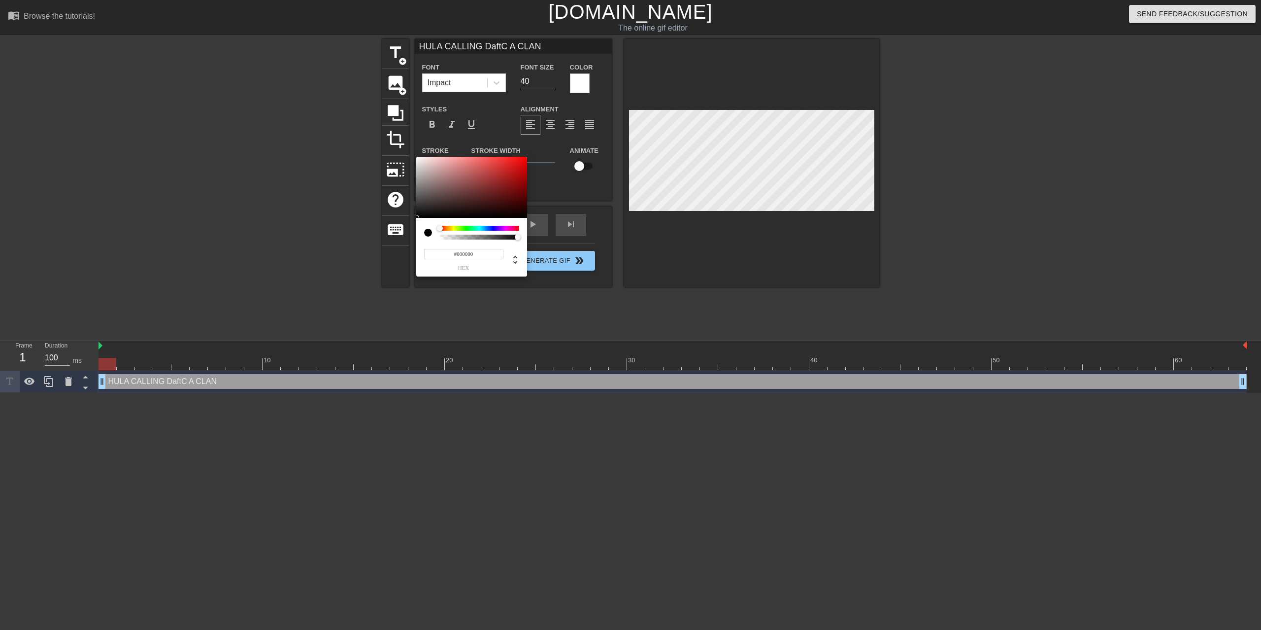
click at [416, 218] on div at bounding box center [471, 187] width 111 height 61
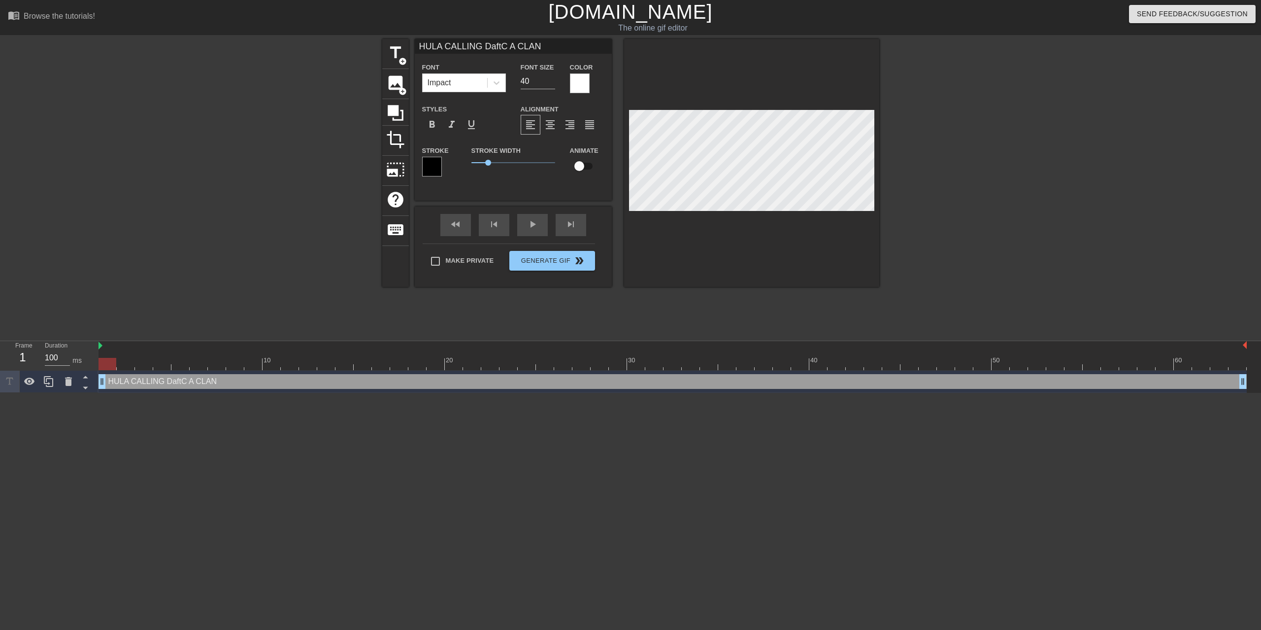
click at [903, 212] on div "title add_circle image add_circle crop photo_size_select_large help keyboard HU…" at bounding box center [630, 187] width 1261 height 296
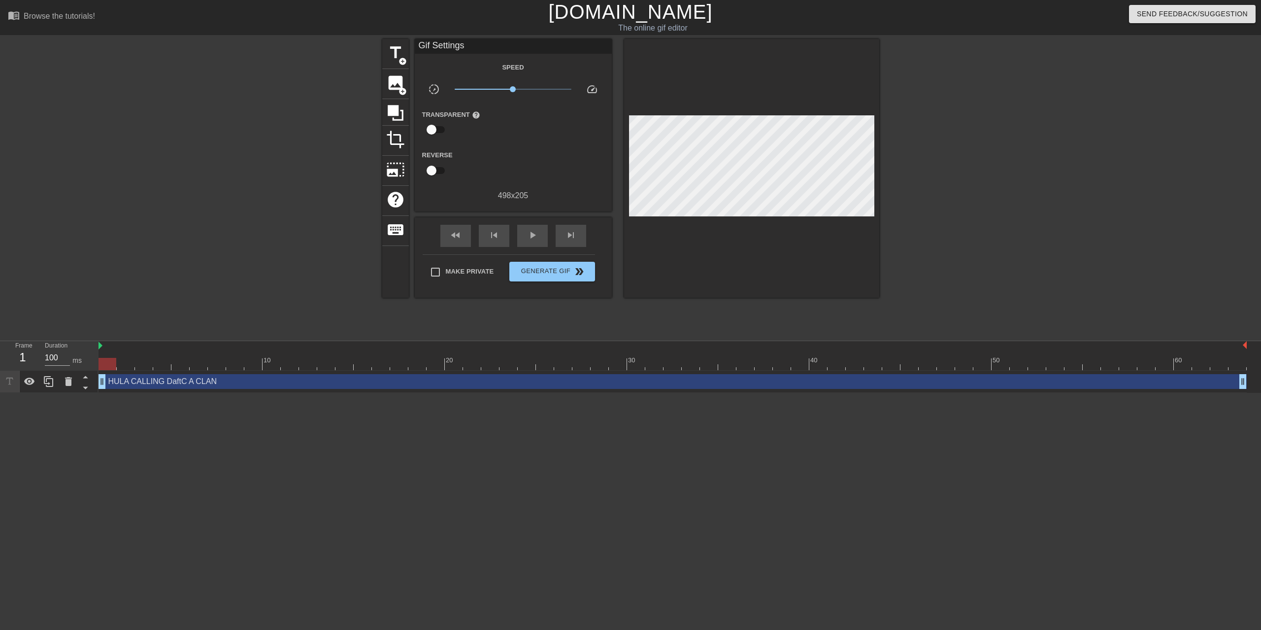
click at [97, 346] on div "Frame 1 Duration 100 ms 10 20 30 40 50 60 HULA CALLING DaftC A CLAN drag_handle…" at bounding box center [630, 367] width 1261 height 52
click at [392, 83] on span "image" at bounding box center [395, 82] width 19 height 19
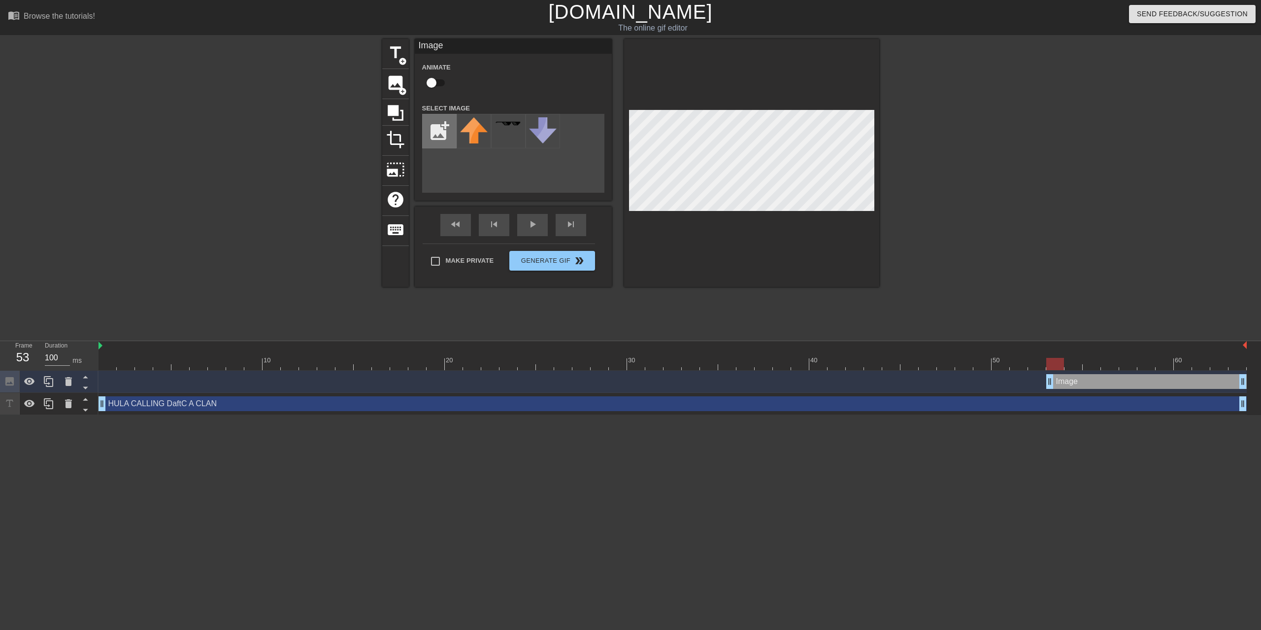
click at [440, 129] on input "file" at bounding box center [439, 130] width 33 height 33
type input "C:\fakepath\DAFTC_logo_with_gif_background.png"
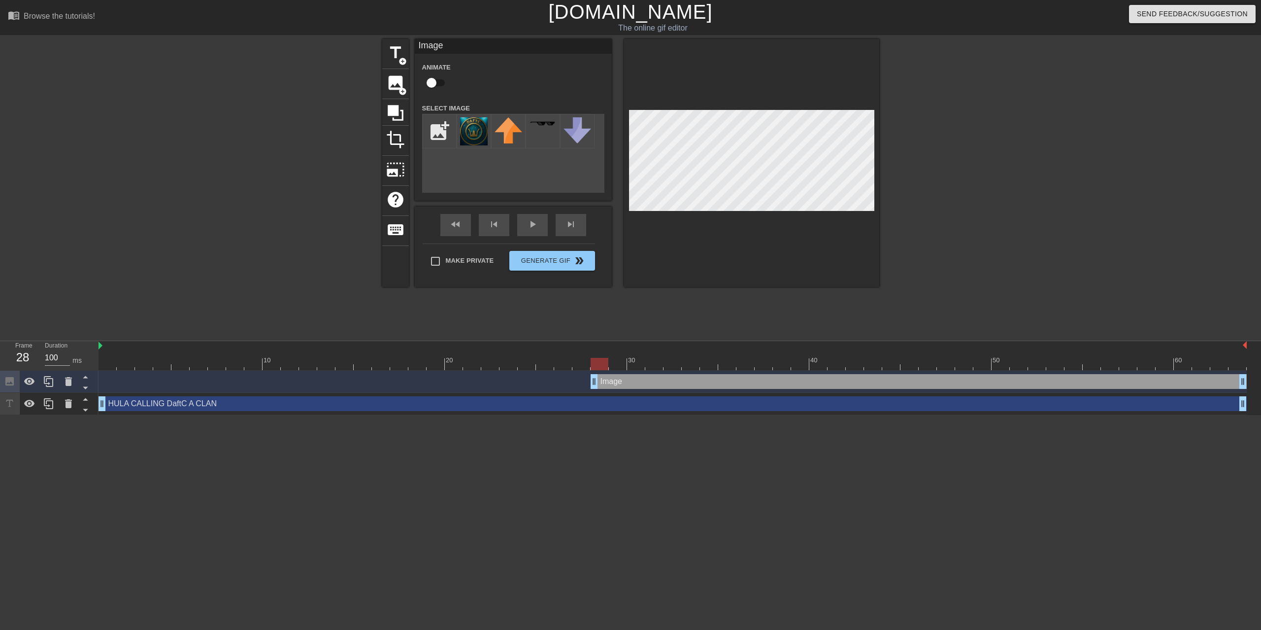
drag, startPoint x: 1050, startPoint y: 331, endPoint x: 596, endPoint y: 312, distance: 454.6
click at [596, 341] on div "10 20 30 40 50 60 Image drag_handle drag_handle HULA CALLING DaftC A CLAN drag_…" at bounding box center [680, 378] width 1162 height 74
click at [468, 135] on img at bounding box center [474, 131] width 28 height 28
click at [803, 216] on div at bounding box center [751, 163] width 255 height 248
click at [428, 84] on input "checkbox" at bounding box center [431, 82] width 56 height 19
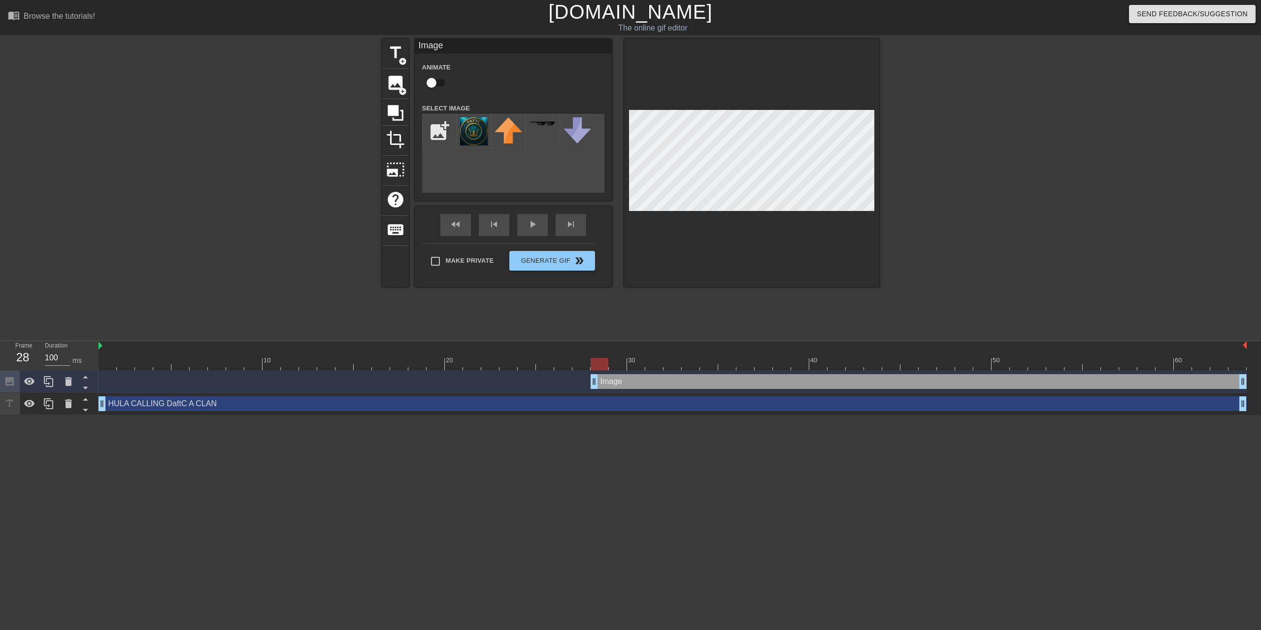
checkbox input "true"
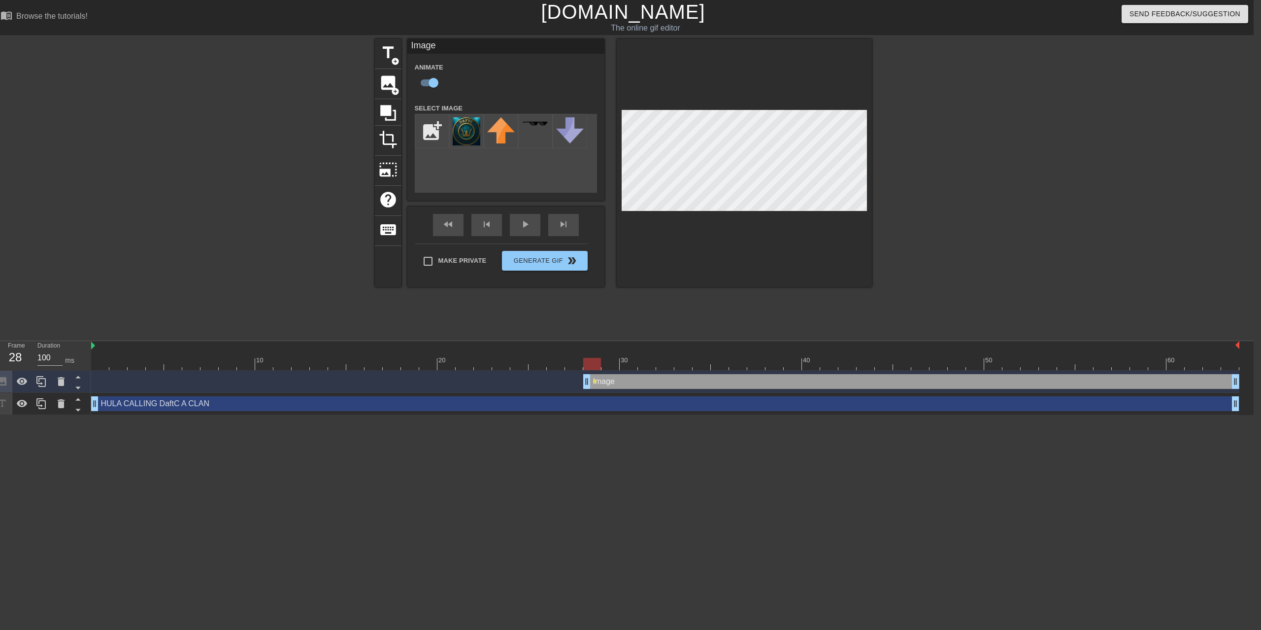
click at [614, 358] on div at bounding box center [665, 364] width 1148 height 12
click at [629, 358] on div at bounding box center [665, 364] width 1148 height 12
click at [613, 358] on div at bounding box center [665, 364] width 1148 height 12
click at [595, 358] on div at bounding box center [665, 364] width 1148 height 12
click at [612, 358] on div at bounding box center [665, 364] width 1148 height 12
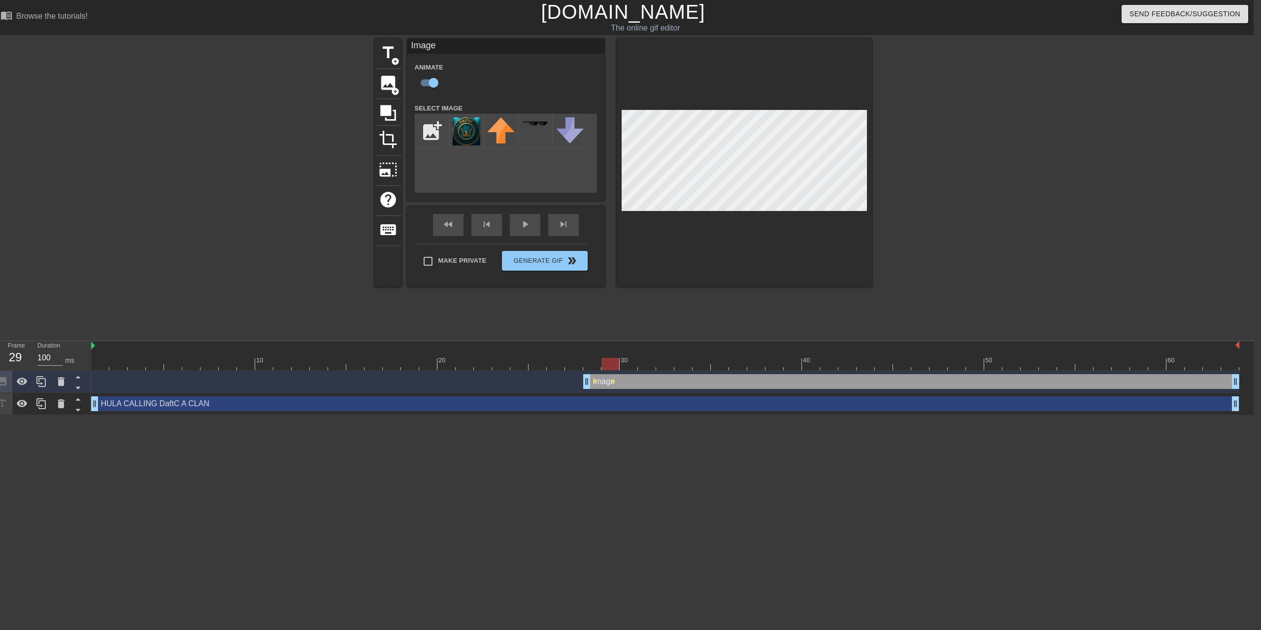
click at [965, 232] on div "title add_circle image add_circle crop photo_size_select_large help keyboard Im…" at bounding box center [623, 187] width 1261 height 296
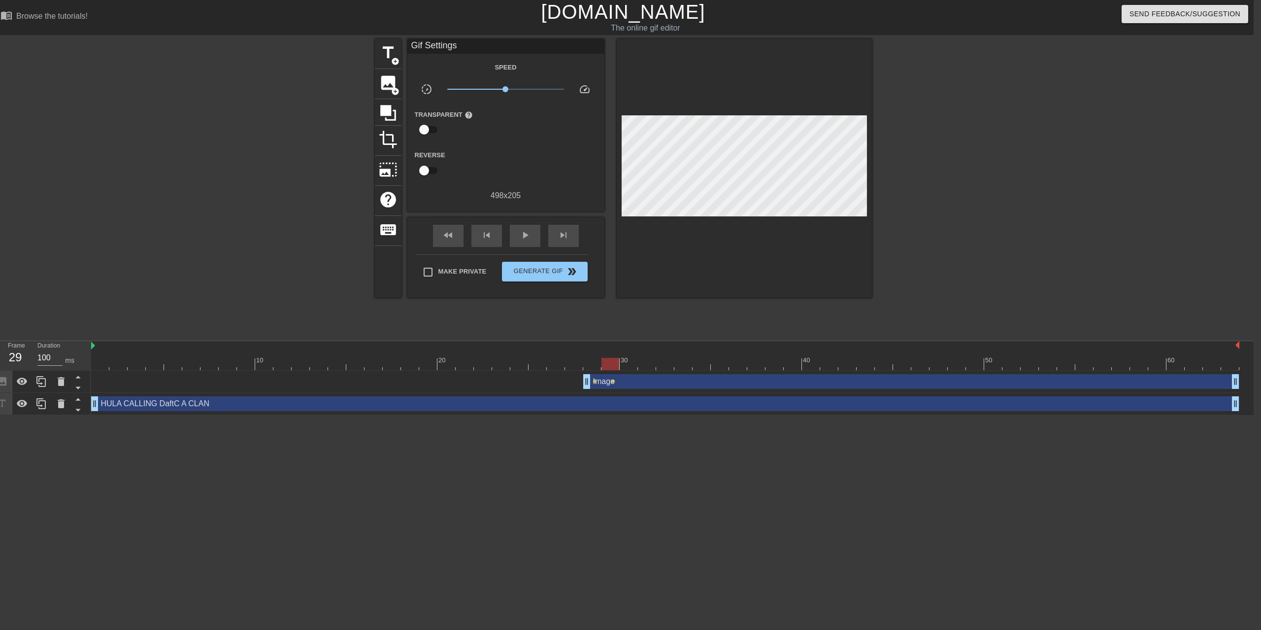
click at [628, 358] on div at bounding box center [665, 364] width 1148 height 12
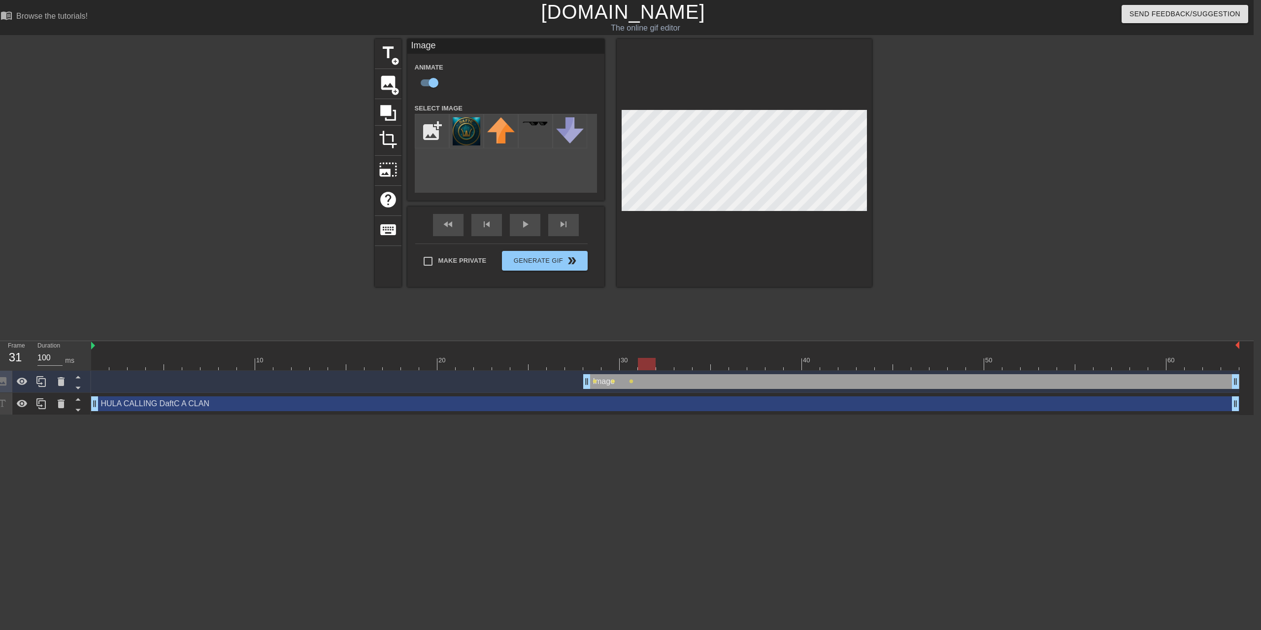
click at [646, 358] on div at bounding box center [665, 364] width 1148 height 12
click at [662, 358] on div at bounding box center [665, 364] width 1148 height 12
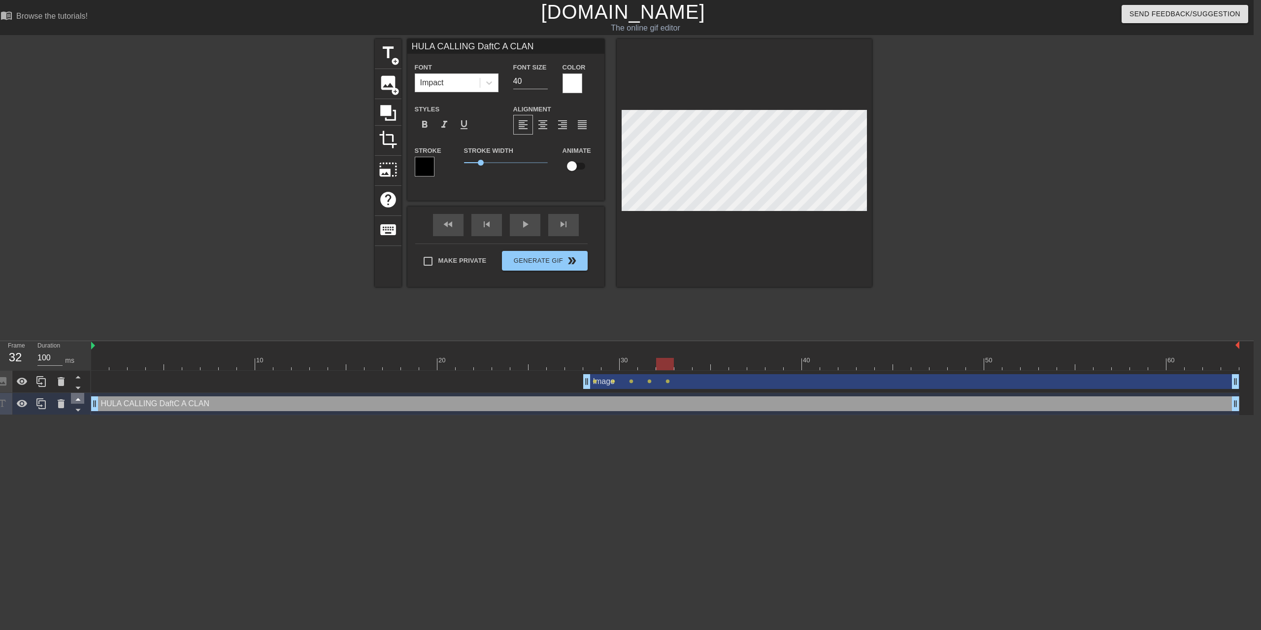
click at [79, 398] on icon at bounding box center [77, 399] width 5 height 2
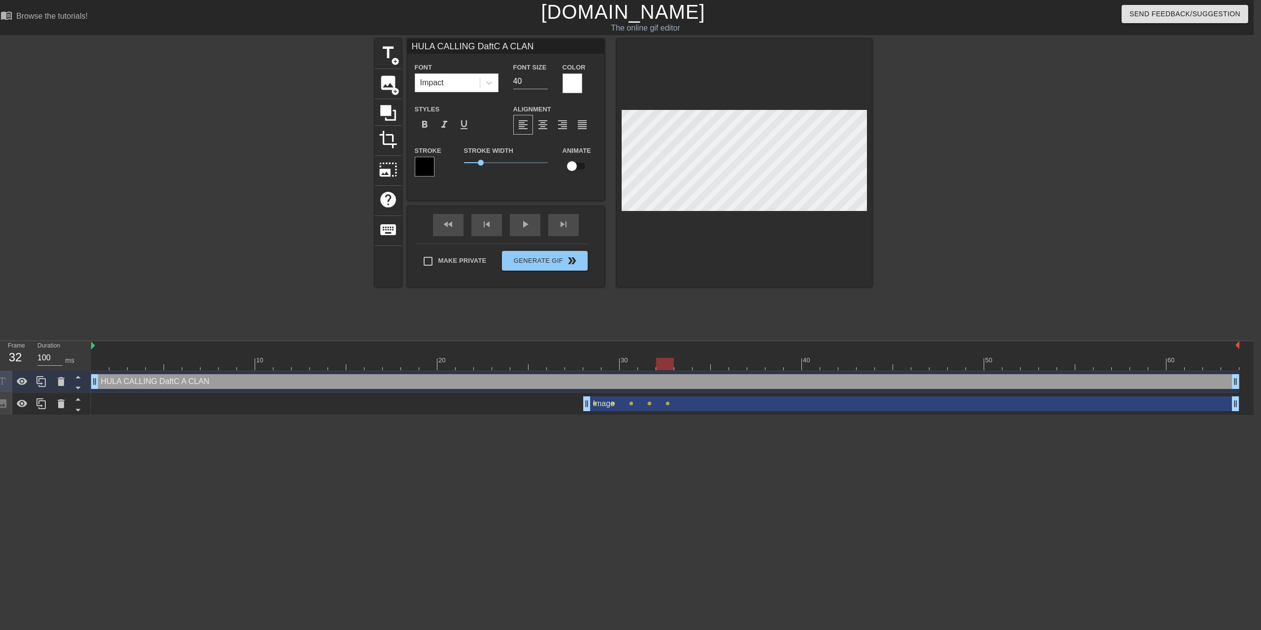
click at [691, 396] on div "Image drag_handle drag_handle" at bounding box center [911, 403] width 656 height 15
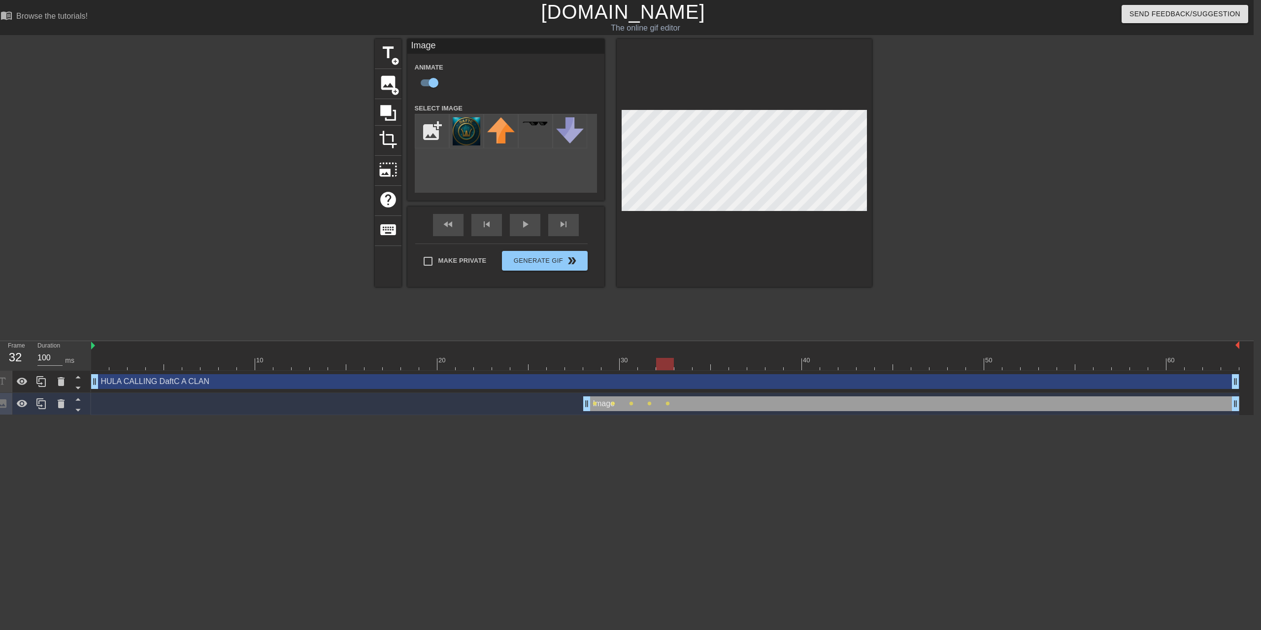
click at [685, 358] on div at bounding box center [665, 364] width 1148 height 12
click at [700, 358] on div at bounding box center [665, 364] width 1148 height 12
click at [724, 358] on div at bounding box center [665, 364] width 1148 height 12
click at [735, 358] on div at bounding box center [665, 364] width 1148 height 12
click at [756, 358] on div at bounding box center [665, 364] width 1148 height 12
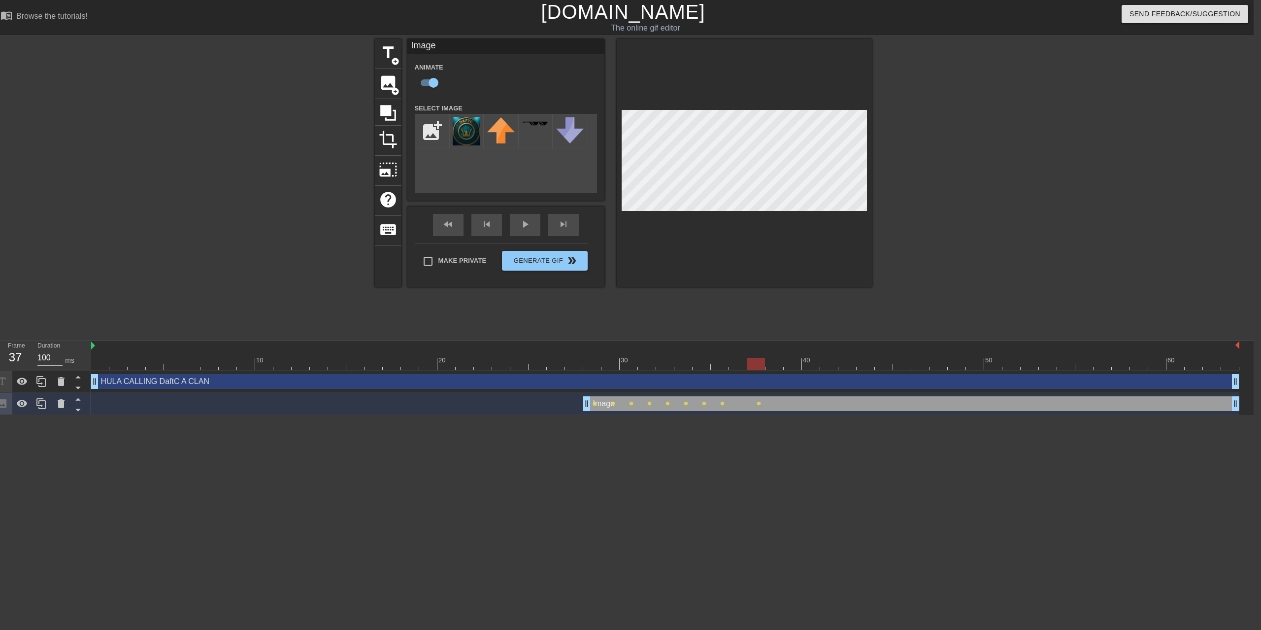
click at [773, 358] on div at bounding box center [665, 364] width 1148 height 12
click at [792, 358] on div at bounding box center [665, 364] width 1148 height 12
click at [814, 358] on div at bounding box center [665, 364] width 1148 height 12
click at [829, 358] on div at bounding box center [665, 364] width 1148 height 12
click at [845, 358] on div at bounding box center [665, 364] width 1148 height 12
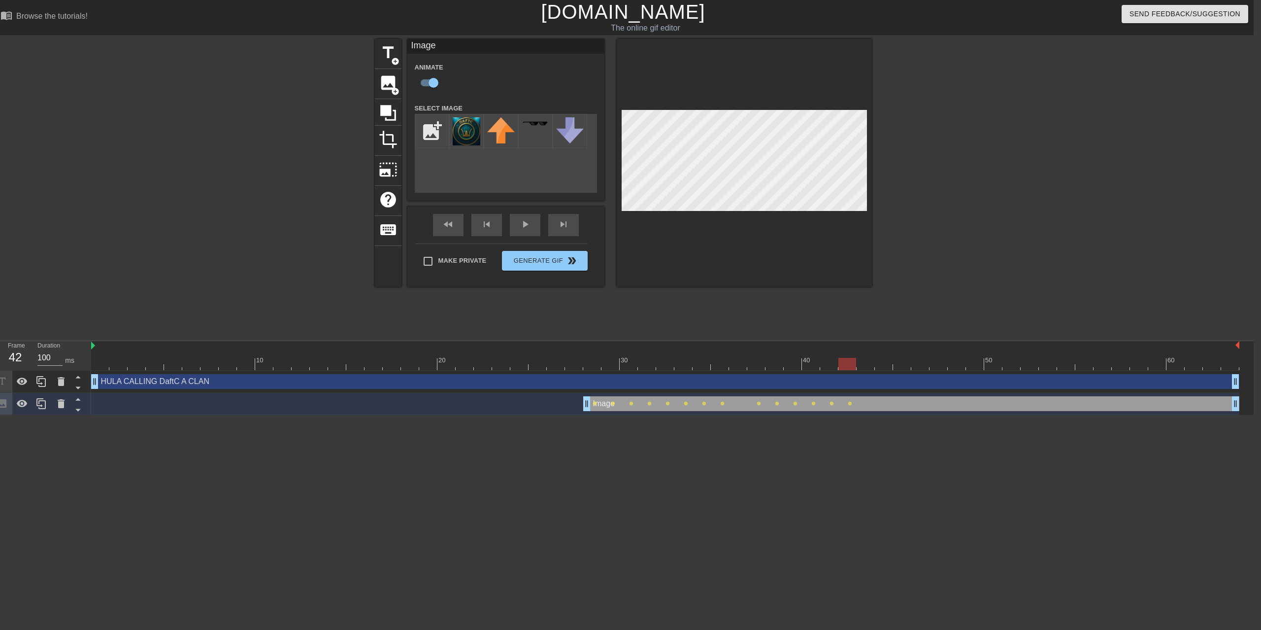
click at [863, 358] on div at bounding box center [665, 364] width 1148 height 12
click at [880, 358] on div at bounding box center [665, 364] width 1148 height 12
click at [905, 358] on div at bounding box center [665, 364] width 1148 height 12
click at [919, 358] on div at bounding box center [665, 364] width 1148 height 12
click at [933, 358] on div at bounding box center [665, 364] width 1148 height 12
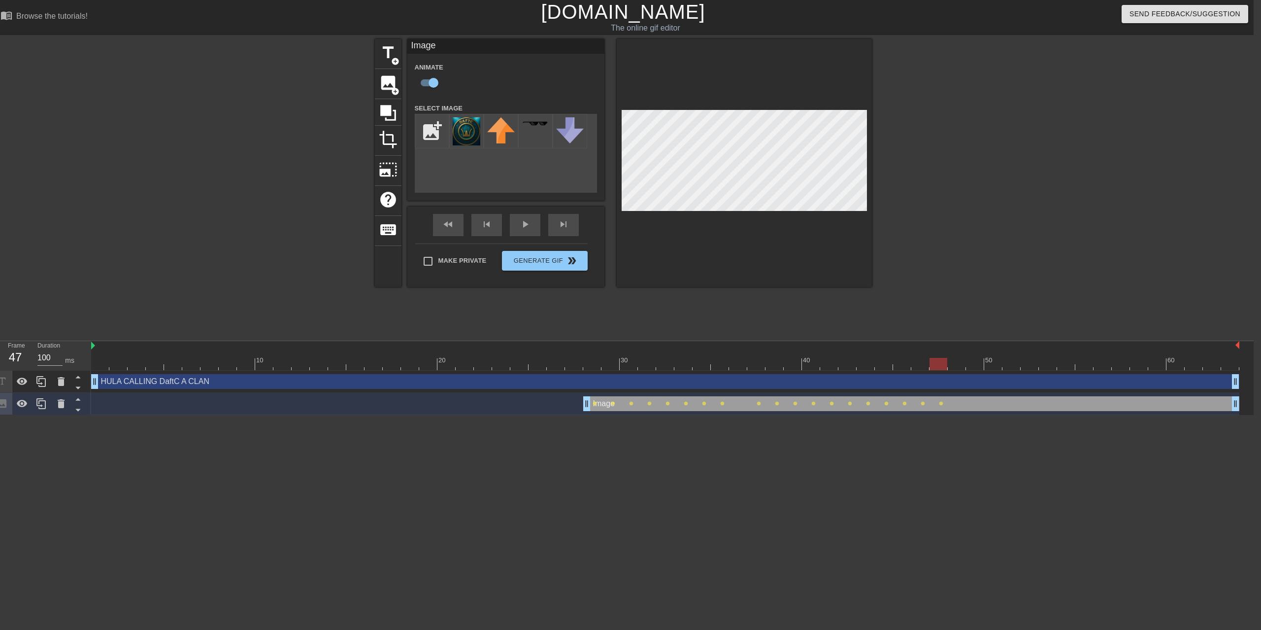
click at [956, 358] on div at bounding box center [665, 364] width 1148 height 12
click at [973, 358] on div at bounding box center [665, 364] width 1148 height 12
click at [993, 358] on div at bounding box center [665, 364] width 1148 height 12
click at [1010, 358] on div at bounding box center [665, 364] width 1148 height 12
click at [1030, 358] on div at bounding box center [665, 364] width 1148 height 12
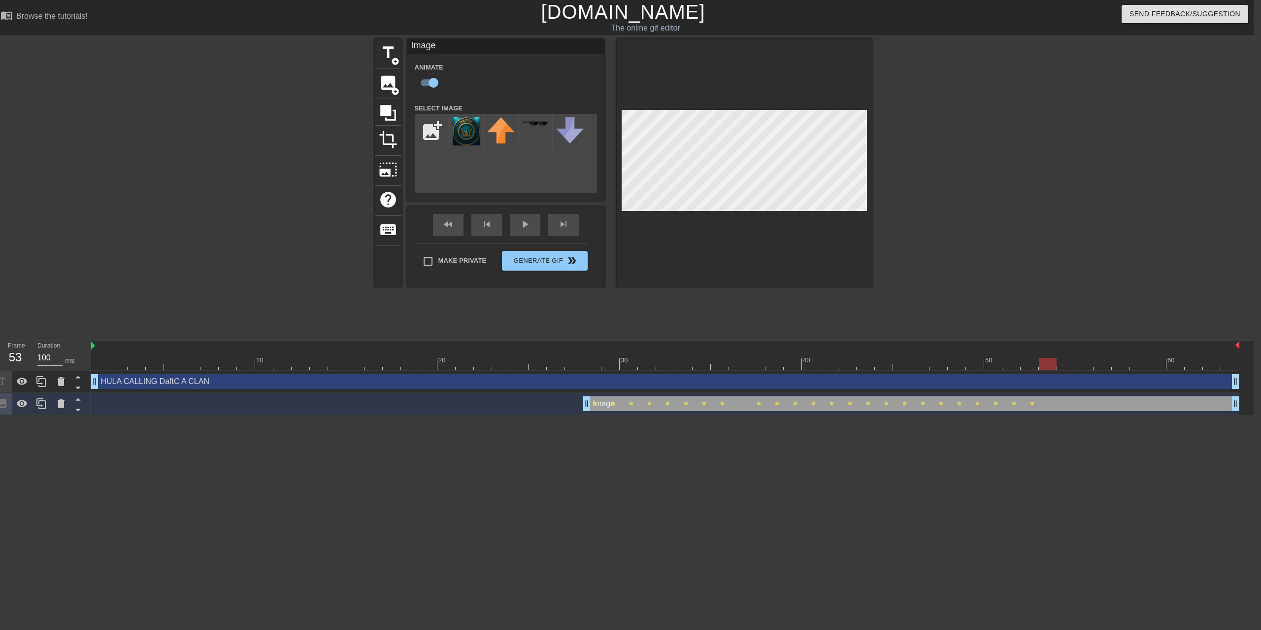
click at [1050, 358] on div at bounding box center [665, 364] width 1148 height 12
click at [1071, 358] on div at bounding box center [665, 364] width 1148 height 12
click at [1078, 358] on div at bounding box center [665, 364] width 1148 height 12
click at [1103, 358] on div at bounding box center [665, 364] width 1148 height 12
click at [1123, 358] on div at bounding box center [665, 364] width 1148 height 12
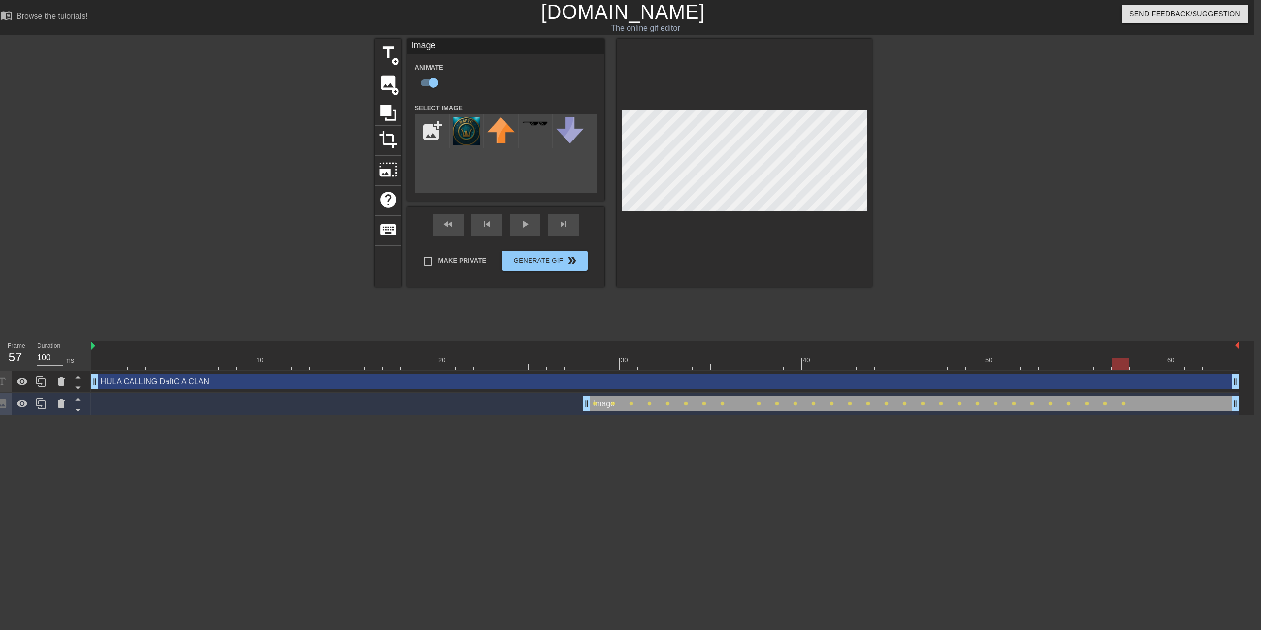
click at [1137, 358] on div at bounding box center [665, 364] width 1148 height 12
click at [1154, 358] on div at bounding box center [665, 364] width 1148 height 12
click at [1179, 358] on div at bounding box center [665, 364] width 1148 height 12
click at [1196, 358] on div at bounding box center [665, 364] width 1148 height 12
click at [1208, 358] on div at bounding box center [665, 364] width 1148 height 12
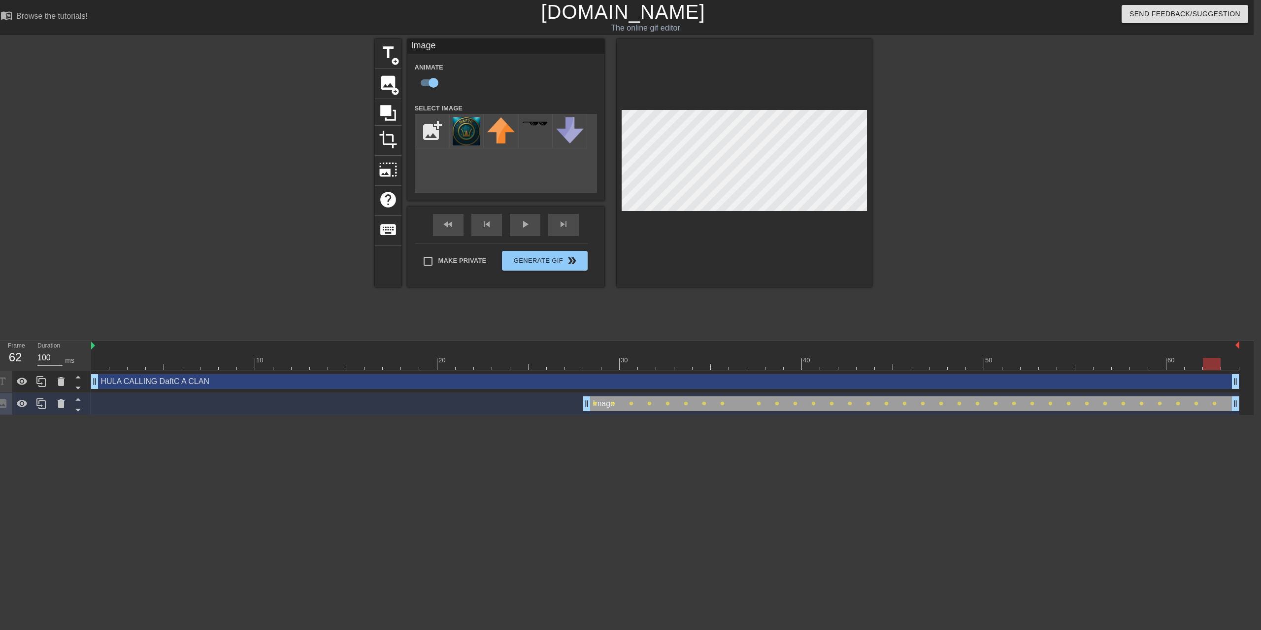
click at [1231, 358] on div at bounding box center [665, 364] width 1148 height 12
click at [521, 229] on span "play_arrow" at bounding box center [525, 224] width 12 height 12
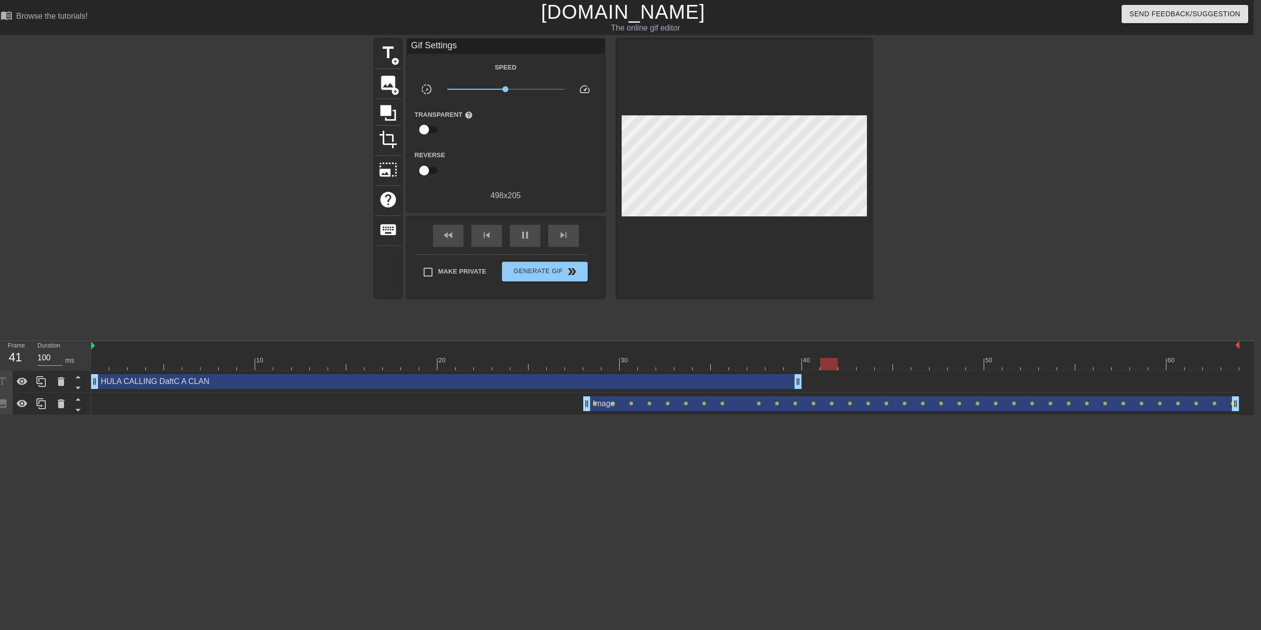
drag, startPoint x: 1237, startPoint y: 342, endPoint x: 804, endPoint y: 330, distance: 433.1
click at [804, 341] on div "10 20 30 40 50 60 HULA CALLING DaftC A CLAN drag_handle drag_handle Image drag_…" at bounding box center [672, 378] width 1162 height 74
click at [388, 415] on html "menu_book Browse the tutorials! [DOMAIN_NAME] The online gif editor Send Feedba…" at bounding box center [623, 207] width 1261 height 415
click at [383, 54] on span "title" at bounding box center [388, 52] width 19 height 19
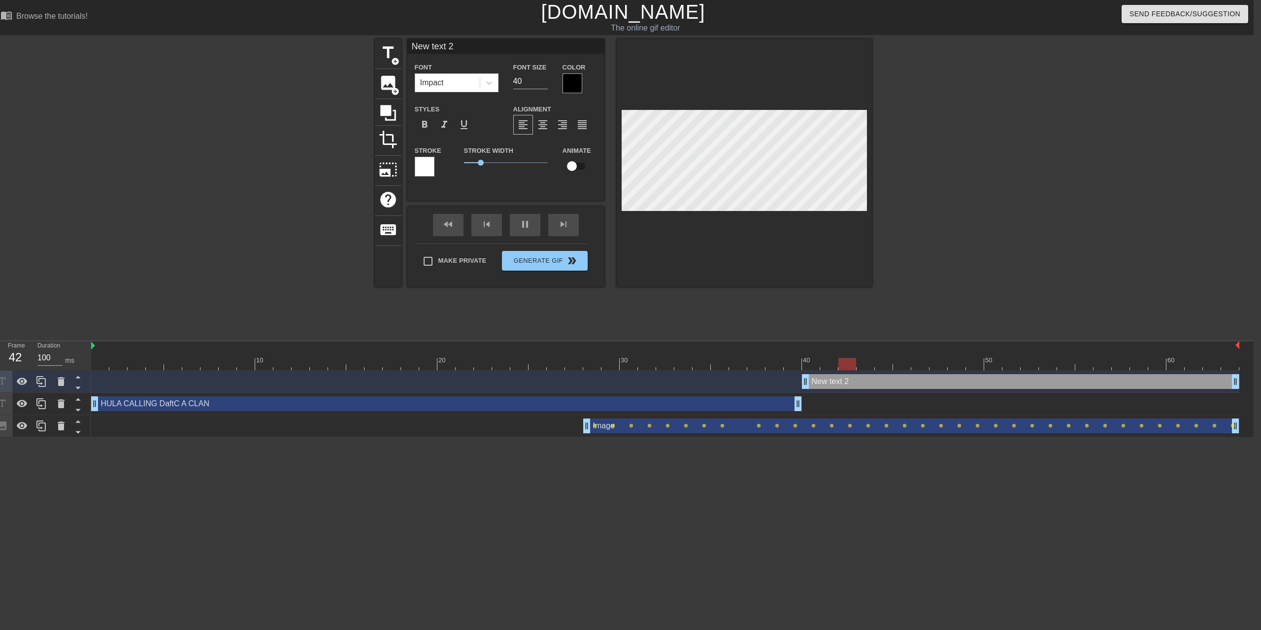
drag, startPoint x: 278, startPoint y: 333, endPoint x: 803, endPoint y: 329, distance: 525.1
click at [803, 374] on div "New text 2 drag_handle drag_handle" at bounding box center [1020, 381] width 437 height 15
type input "New 2"
type textarea "New 2"
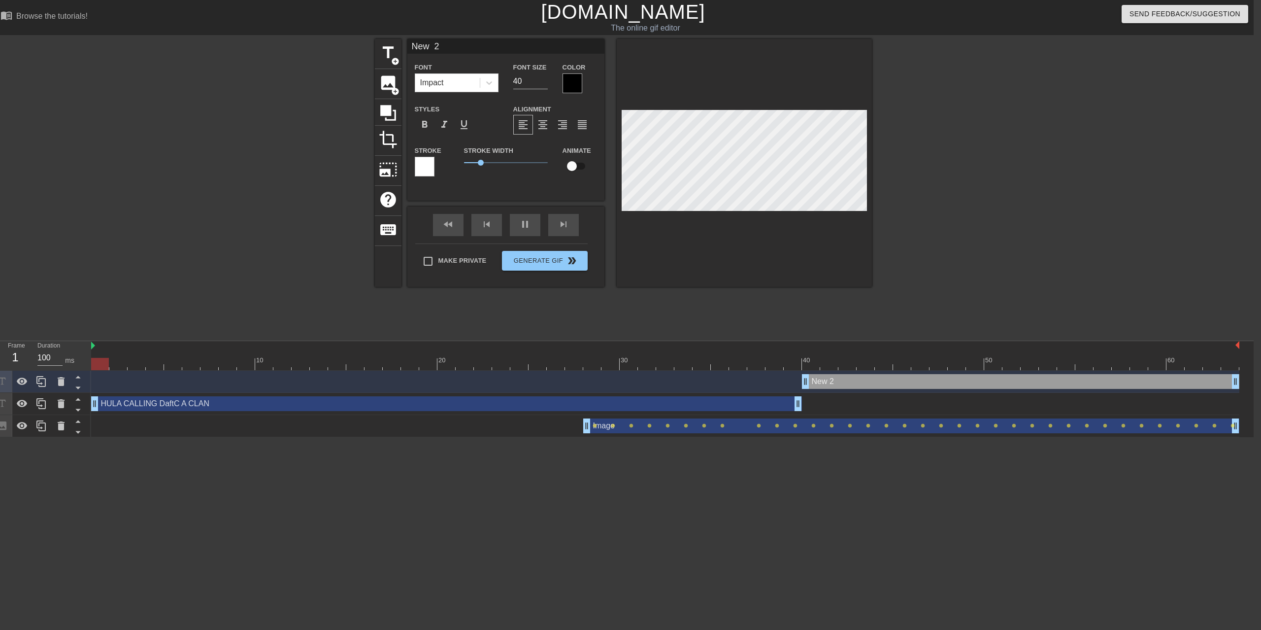
type input "New 2"
type textarea "New 2"
type input "New"
type textarea "New"
type input "New"
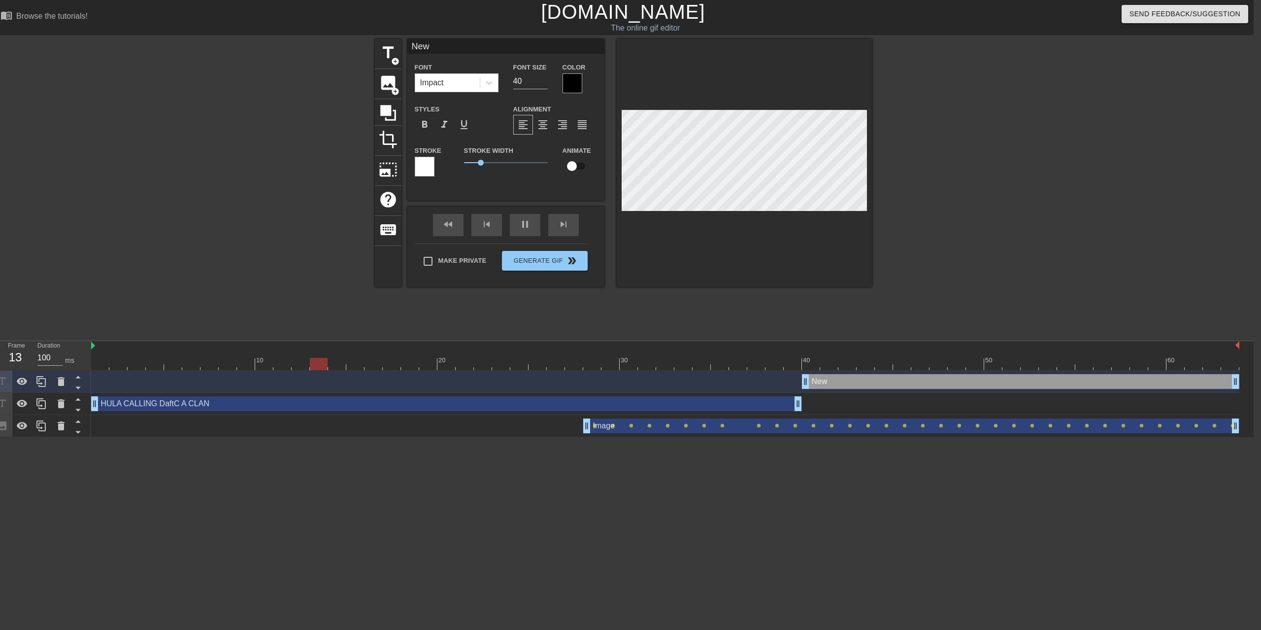
type textarea "New"
type input "Ne"
type textarea "Ne"
type input "N"
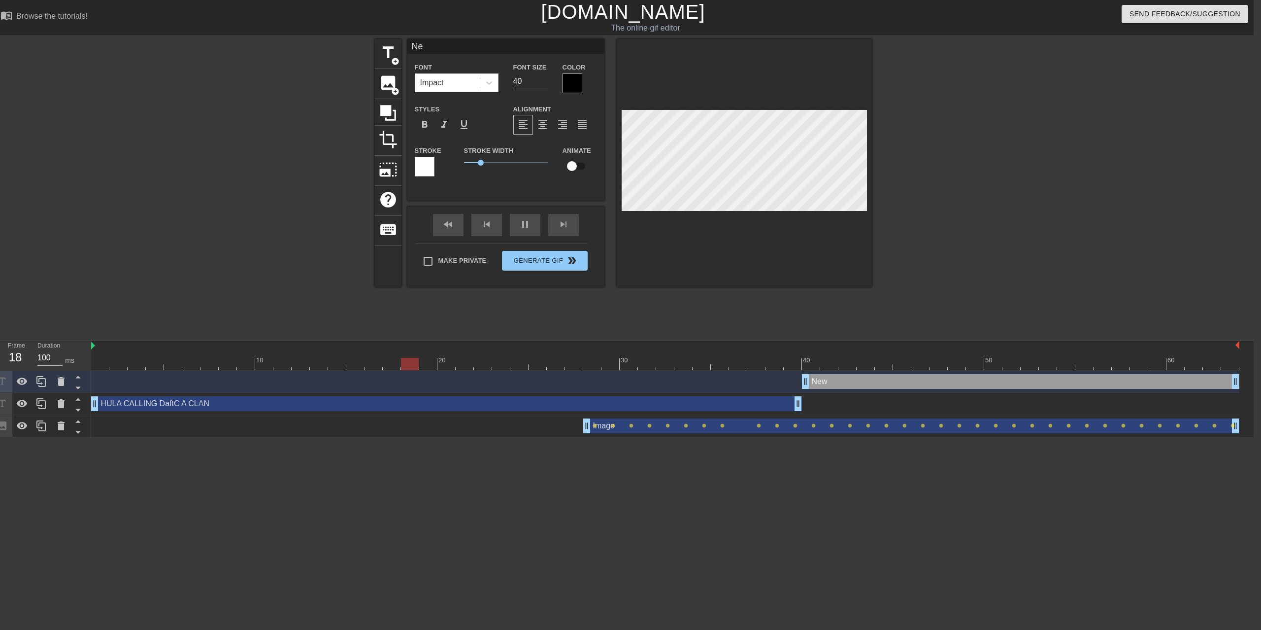
type textarea "N"
type input "t"
type textarea "t"
type input "tH"
type textarea "tH"
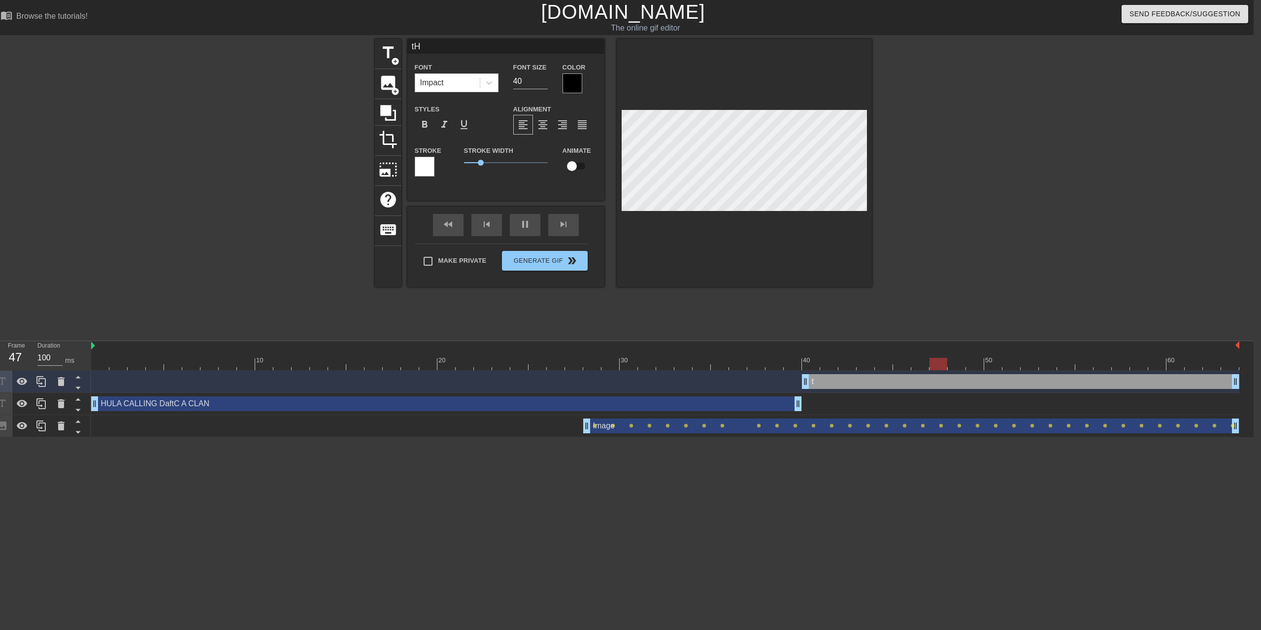
type input "tHE"
type textarea "tHE"
type input "tHE"
type textarea "tHE"
type input "tHE B"
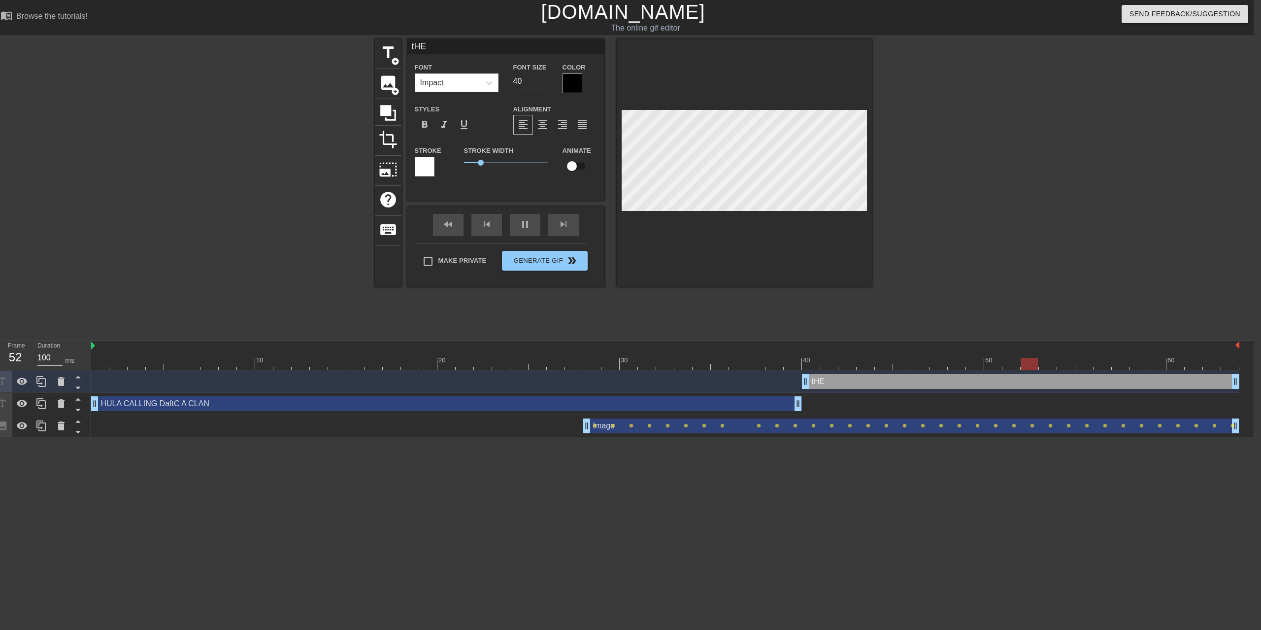
type textarea "tHE B"
type input "tHE BO"
type textarea "tHE BO"
type input "tHE BOY"
type textarea "tHE BOY"
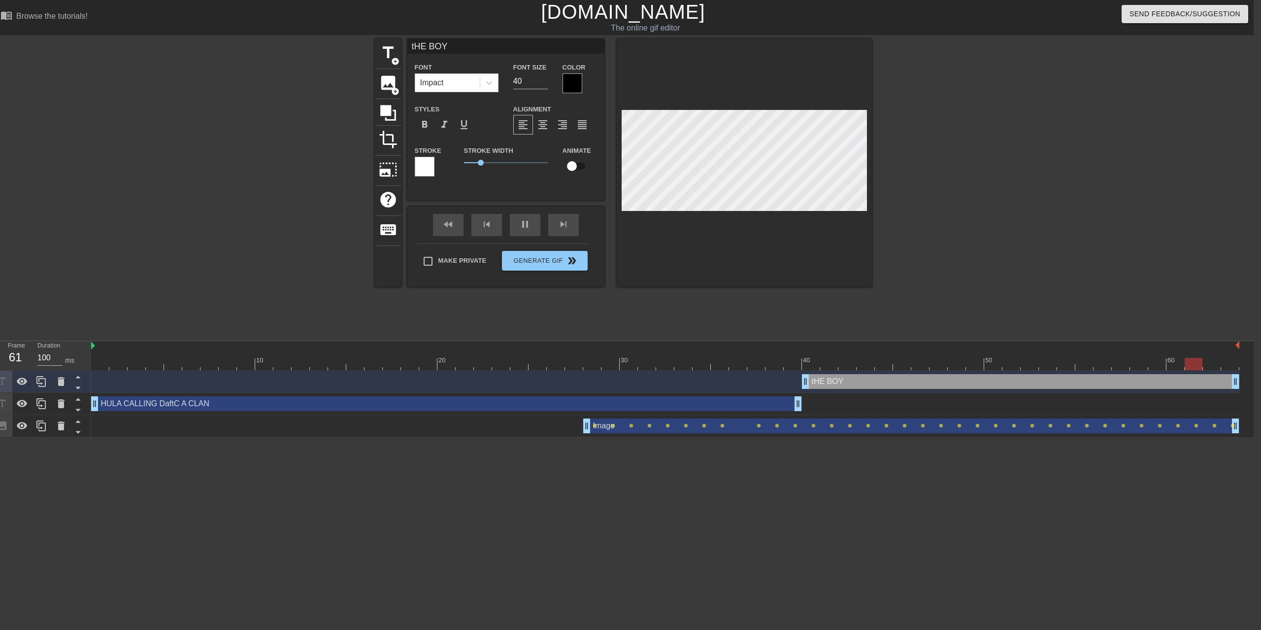
type input "tHE BOYS"
type textarea "tHE BOYS"
type input "tHE BOYS"
type textarea "tHE BOYS"
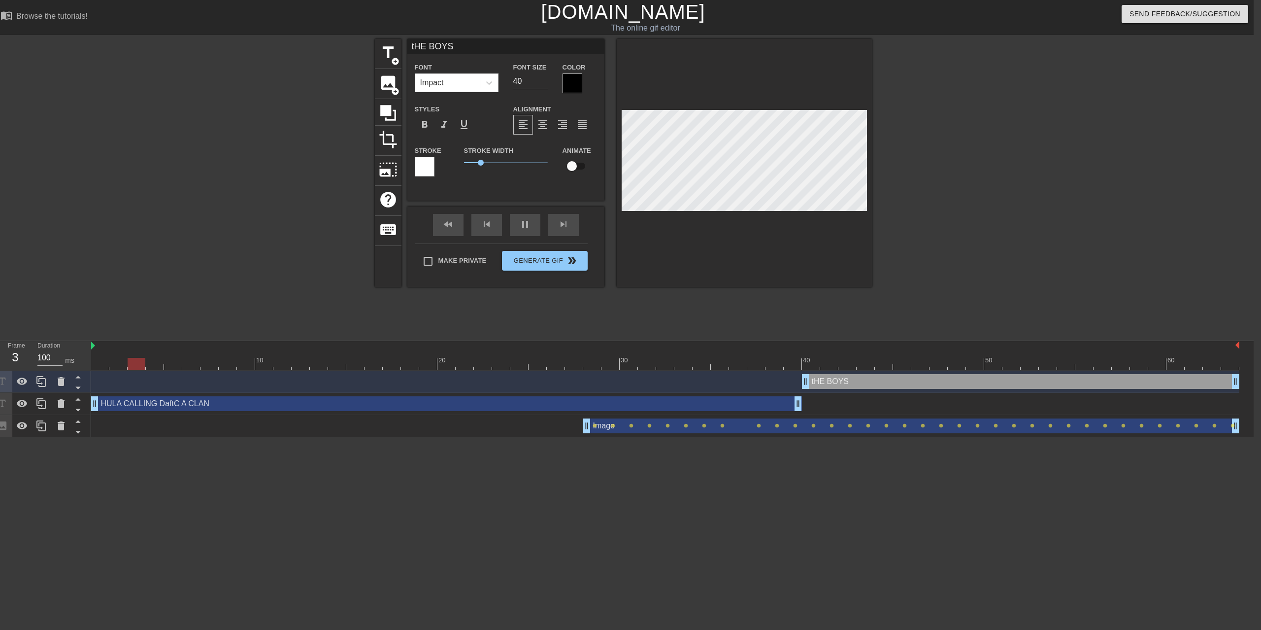
type input "tHE BOYS F"
type textarea "tHE BOYS F"
type input "tHE BOYS FI"
type textarea "tHE BOYS FI"
type input "tHE BOYS FIN"
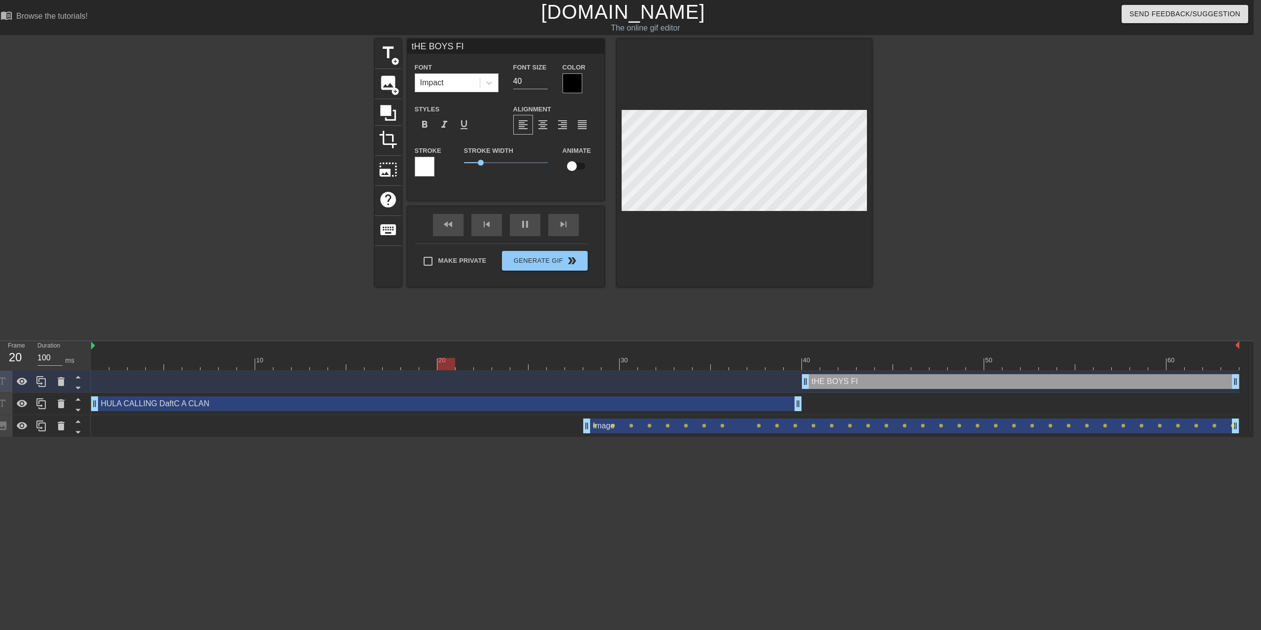
type textarea "tHE BOYS FIN"
type input "tHE BOYS FINA"
type textarea "tHE BOYS FINA"
type input "tHE BOYS FINAL"
type textarea "tHE BOYS FINAL"
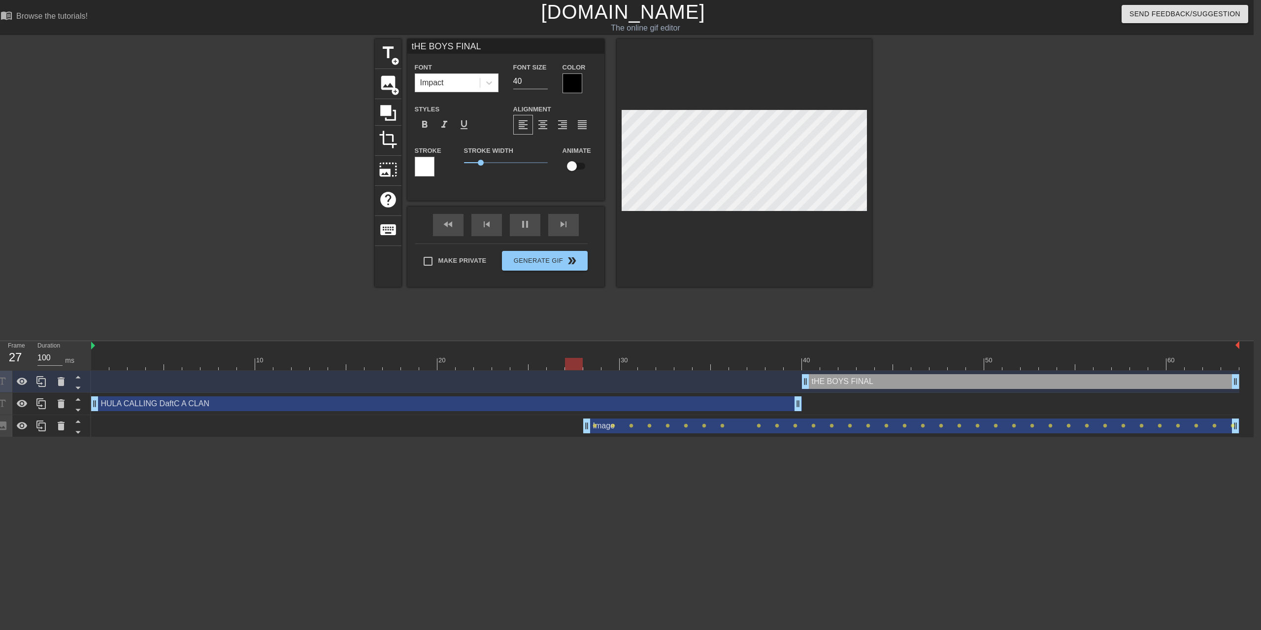
type input "tHE BOYS FINALL"
type textarea "tHE BOYS FINALL"
type input "tHE BOYS FINALLY"
type textarea "tHE BOYS FINALLY"
type input "tHE BOYS FINALLY"
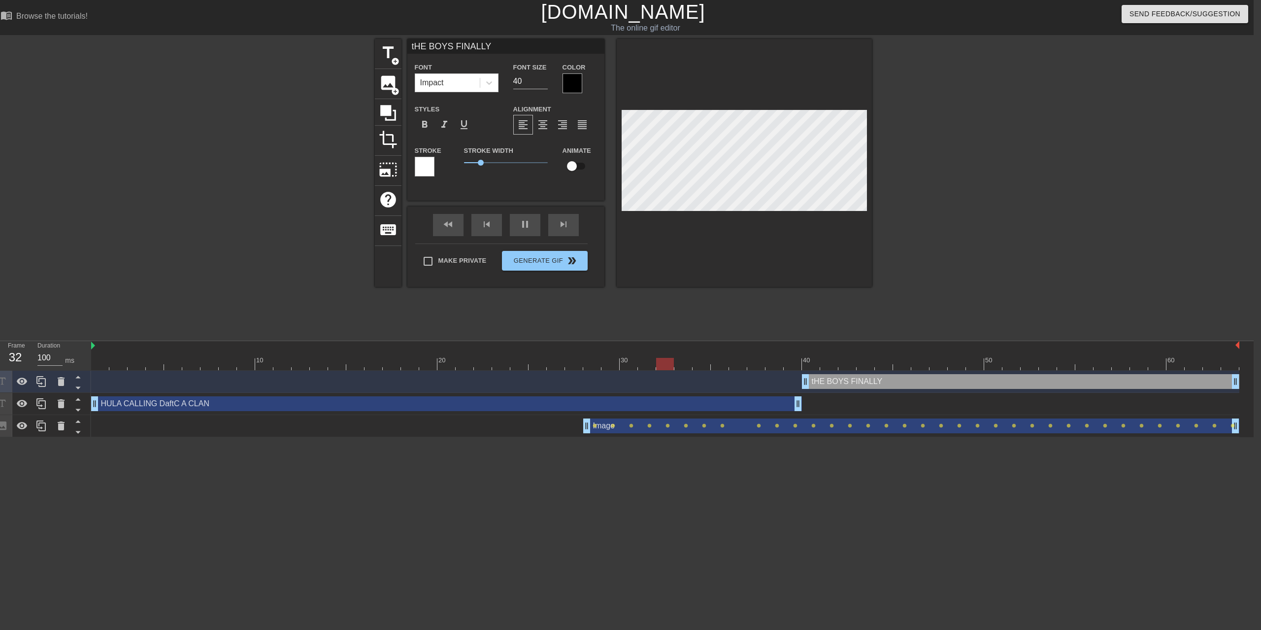
type textarea "tHE BOYS FINALLY"
type input "tHE BOYS FINALLY A"
type textarea "tHE BOYS FINALLY A"
type input "tHE BOYS FINALLY AG"
type textarea "tHE BOYS FINALLY AG"
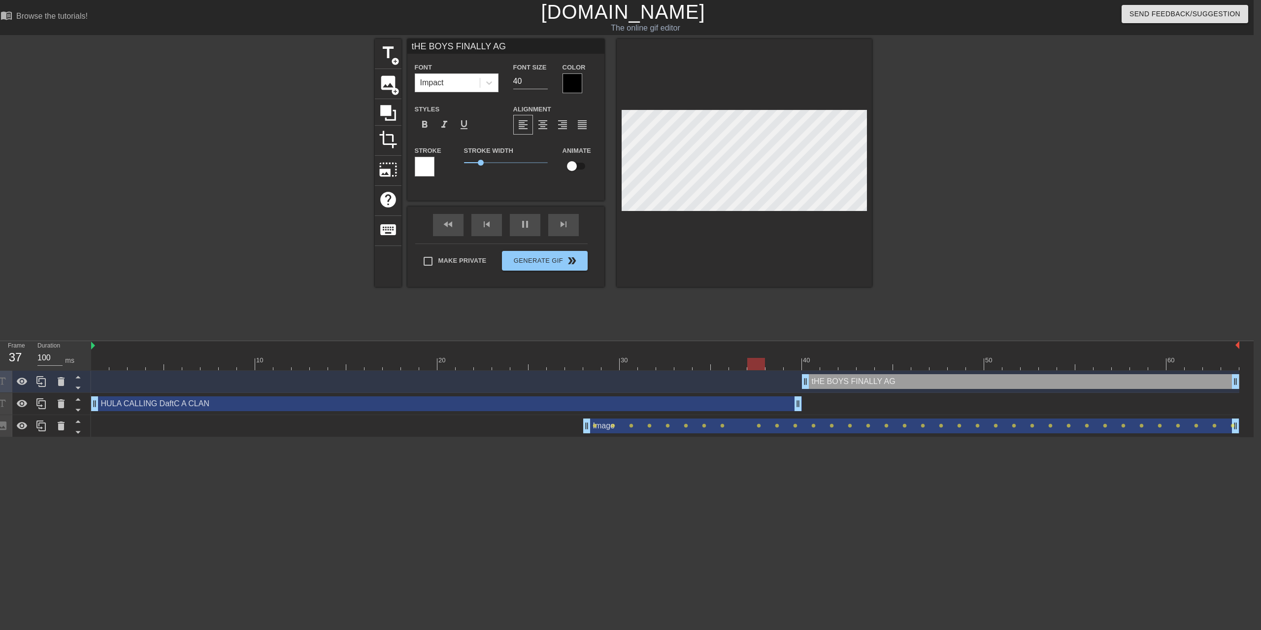
type input "tHE BOYS FINALLY AGR"
type textarea "tHE BOYS FINALLY AGR"
type input "tHE BOYS FINALLY AGRE"
type textarea "tHE BOYS FINALLY AGRE"
type input "tHE BOYS FINALLY AGREE"
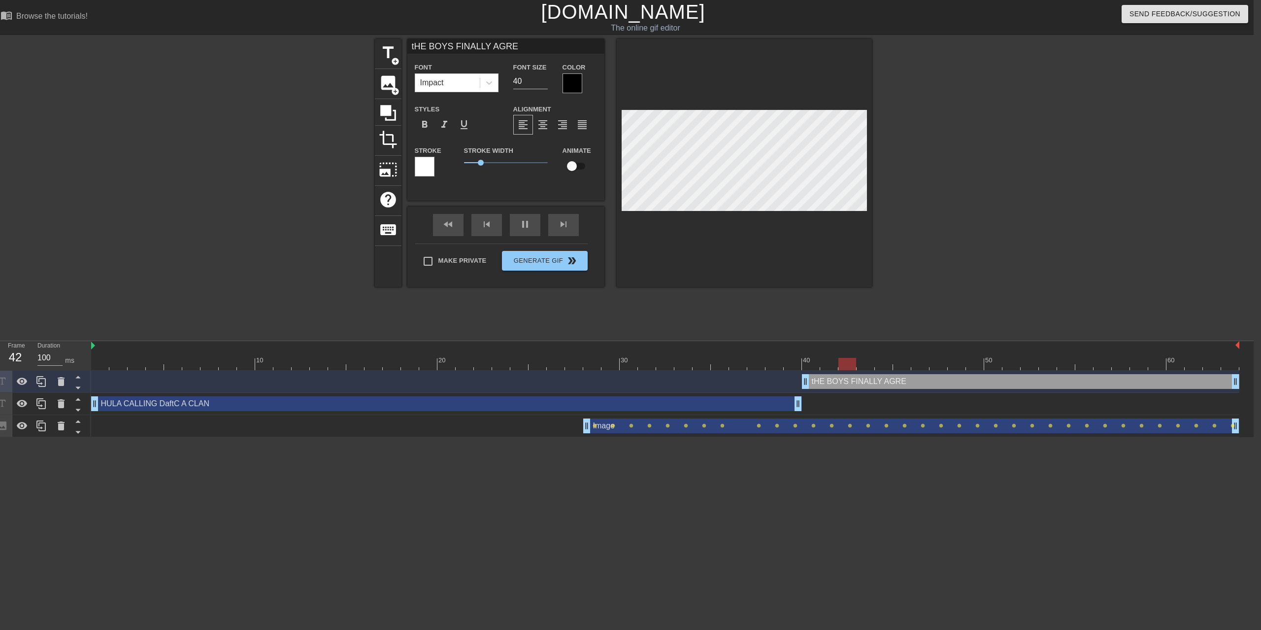
type textarea "tHE BOYS FINALLY AGREE"
type input "tHE BOYS FINALLY AGREEI"
type textarea "tHE BOYS FINALLY AGREEI"
type input "tHE BOYS FINALLY AGREEIN"
type textarea "tHE BOYS FINALLY AGREEIN"
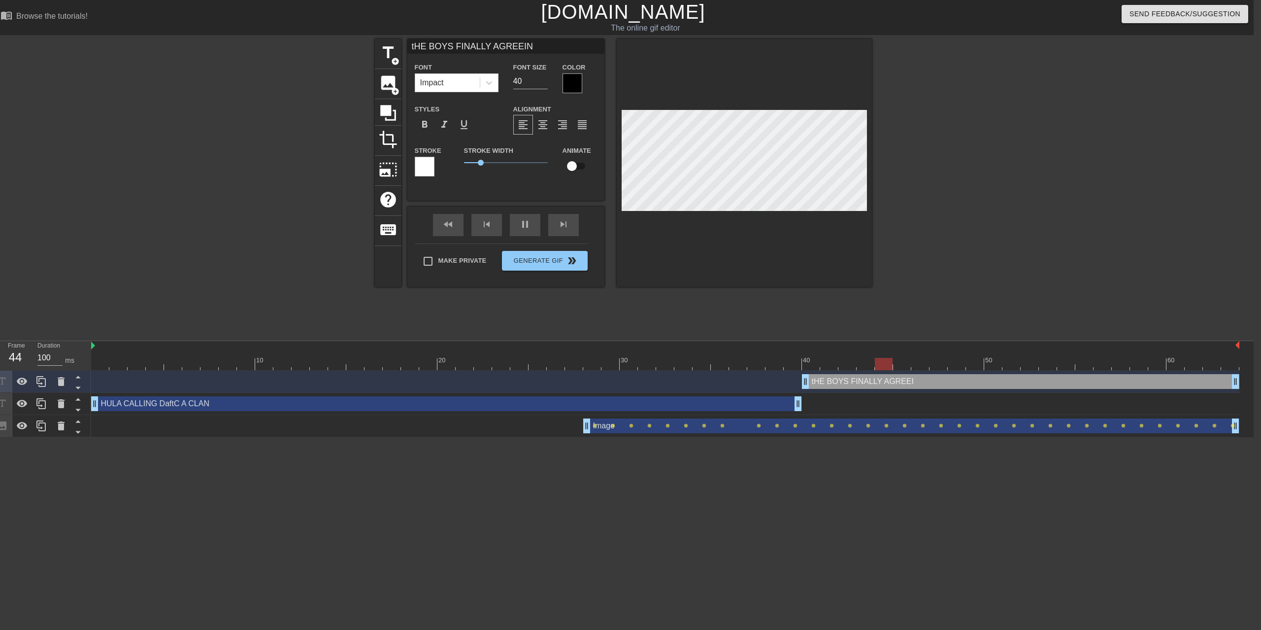
type input "tHE BOYS FINALLY AGREEING"
type textarea "tHE BOYS FINALLY AGREEING"
click at [518, 225] on div "pause" at bounding box center [525, 225] width 31 height 22
type input "HE BOYS FINALLY AGREEING"
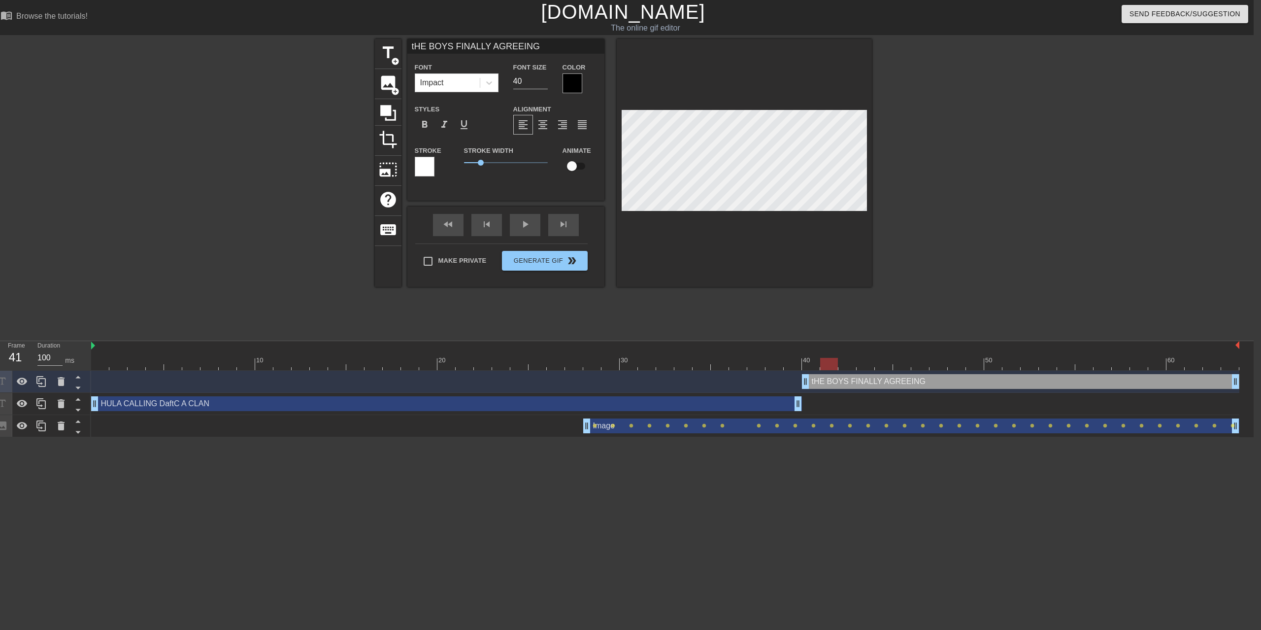
type textarea "HE BOYS FINALLY AGREEING"
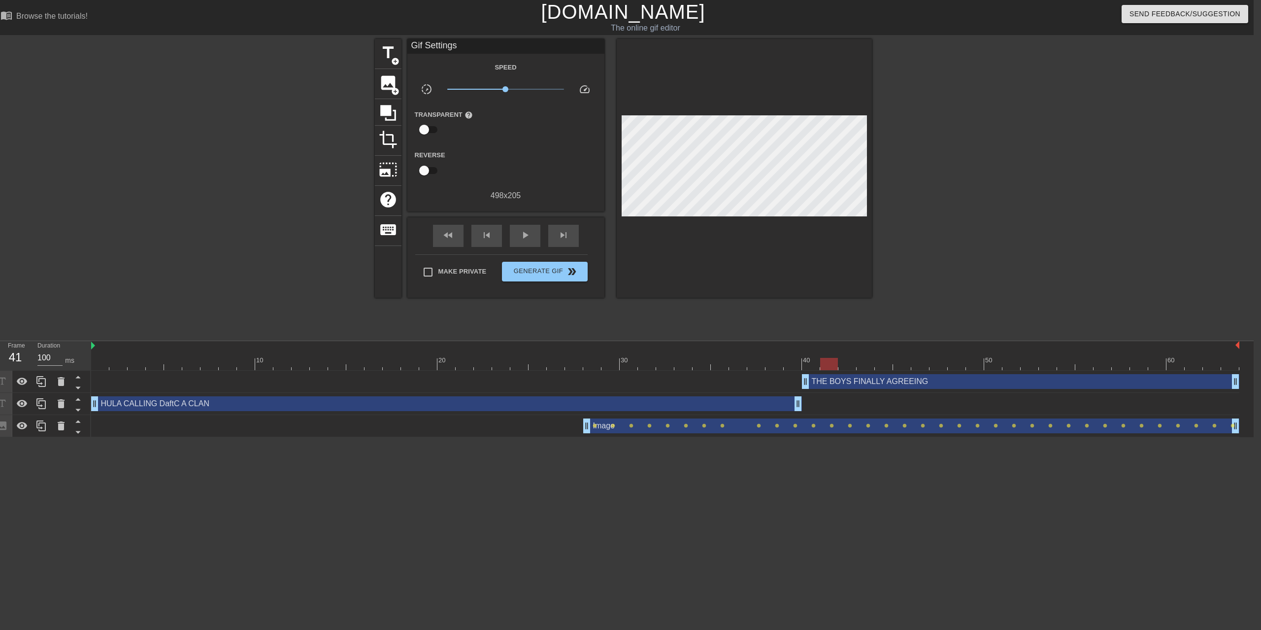
click at [999, 222] on div "title add_circle image add_circle crop photo_size_select_large help keyboard Gi…" at bounding box center [623, 187] width 1261 height 296
click at [815, 358] on div at bounding box center [665, 364] width 1148 height 12
click at [441, 272] on span "Make Private" at bounding box center [462, 271] width 48 height 10
click at [438, 272] on input "Make Private" at bounding box center [428, 272] width 21 height 21
click at [545, 276] on span "Generate Gif double_arrow" at bounding box center [544, 271] width 77 height 12
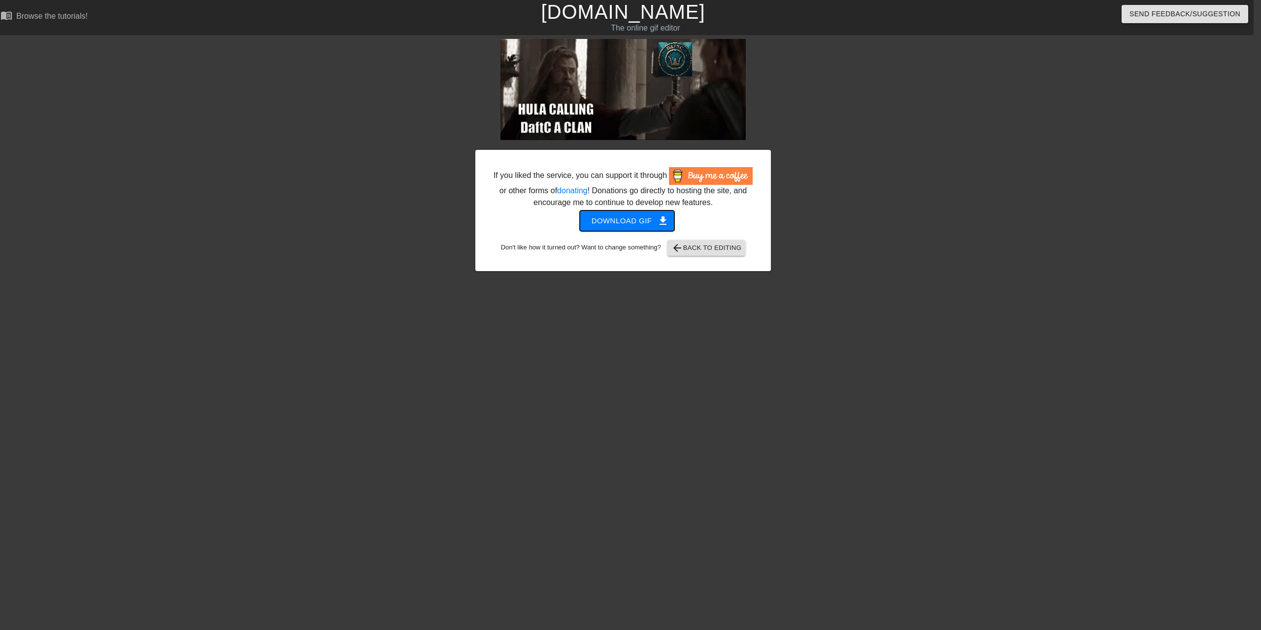
click at [609, 217] on span "Download gif get_app" at bounding box center [627, 220] width 71 height 13
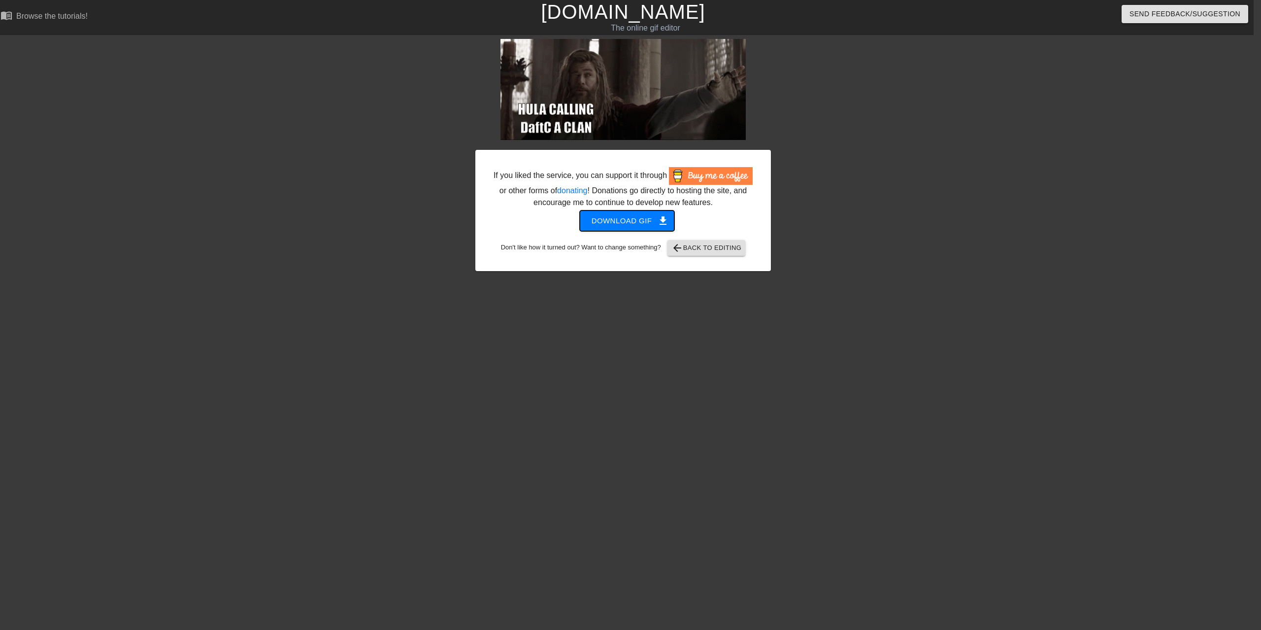
click at [635, 217] on span "Download gif get_app" at bounding box center [627, 220] width 71 height 13
click at [1043, 297] on html "menu_book Browse the tutorials! [DOMAIN_NAME] The online gif editor Send Feedba…" at bounding box center [623, 169] width 1261 height 339
